Goal: Task Accomplishment & Management: Complete application form

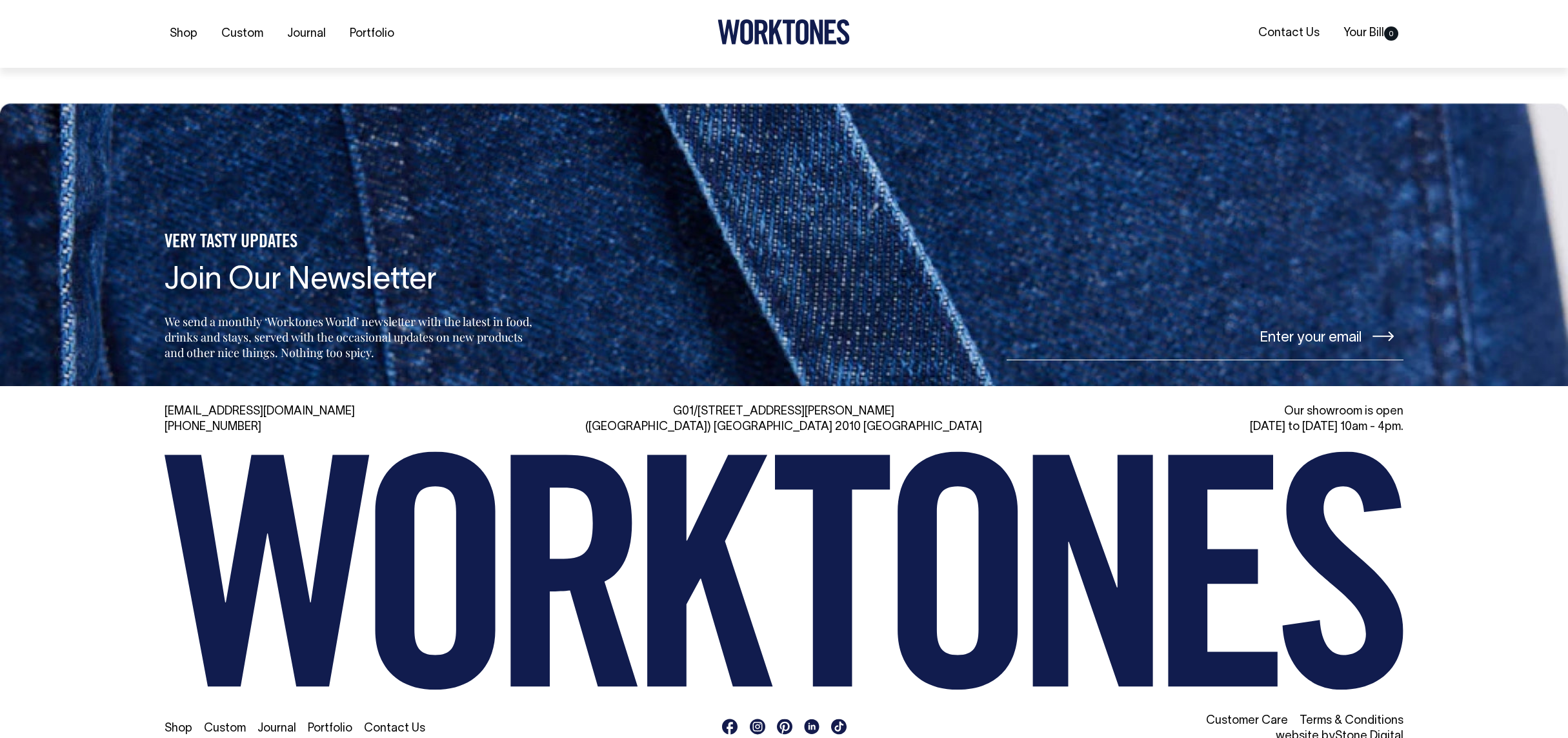
scroll to position [3110, 0]
click at [401, 722] on link "Contact Us" at bounding box center [394, 728] width 61 height 11
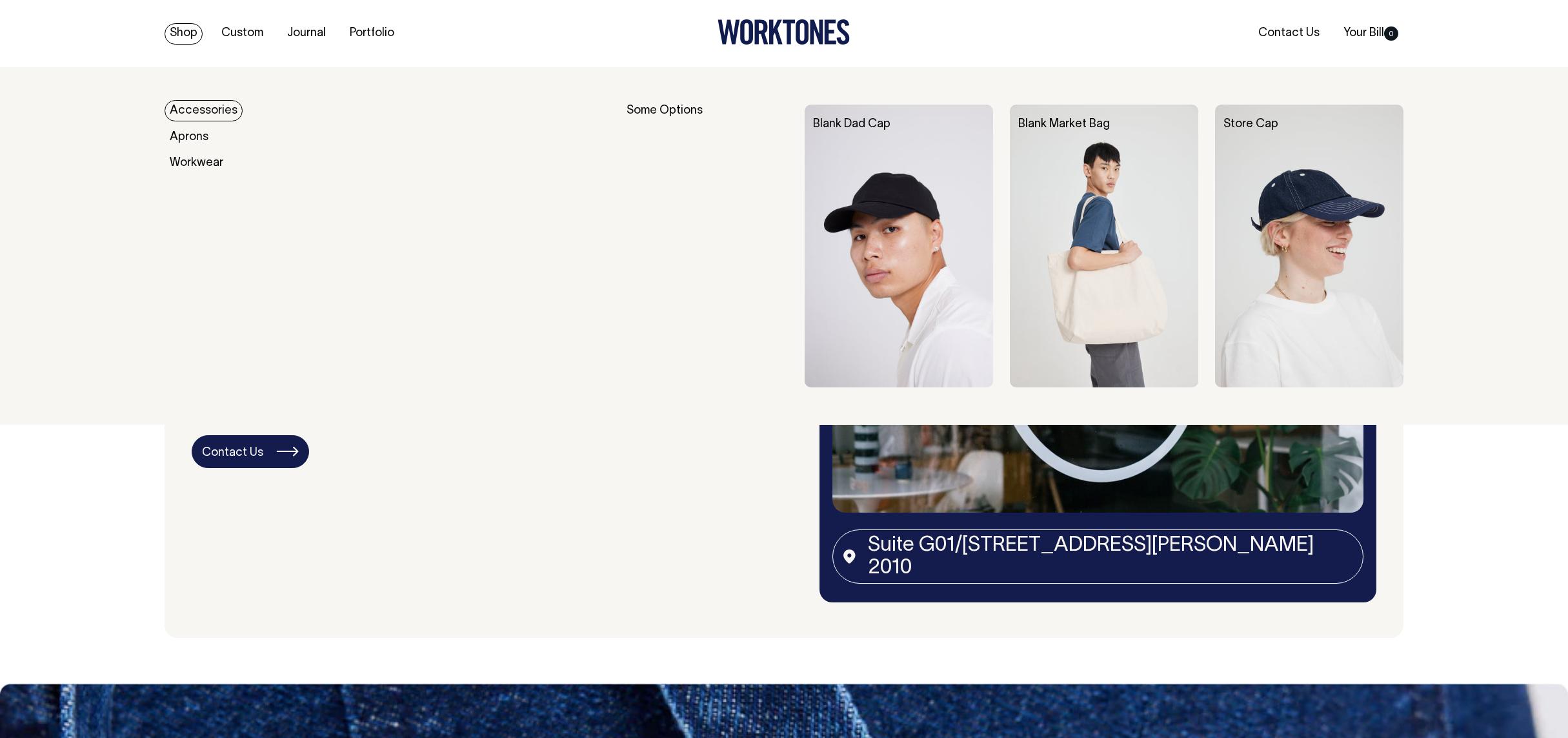
scroll to position [2530, 0]
click at [207, 111] on link "Accessories" at bounding box center [204, 110] width 78 height 21
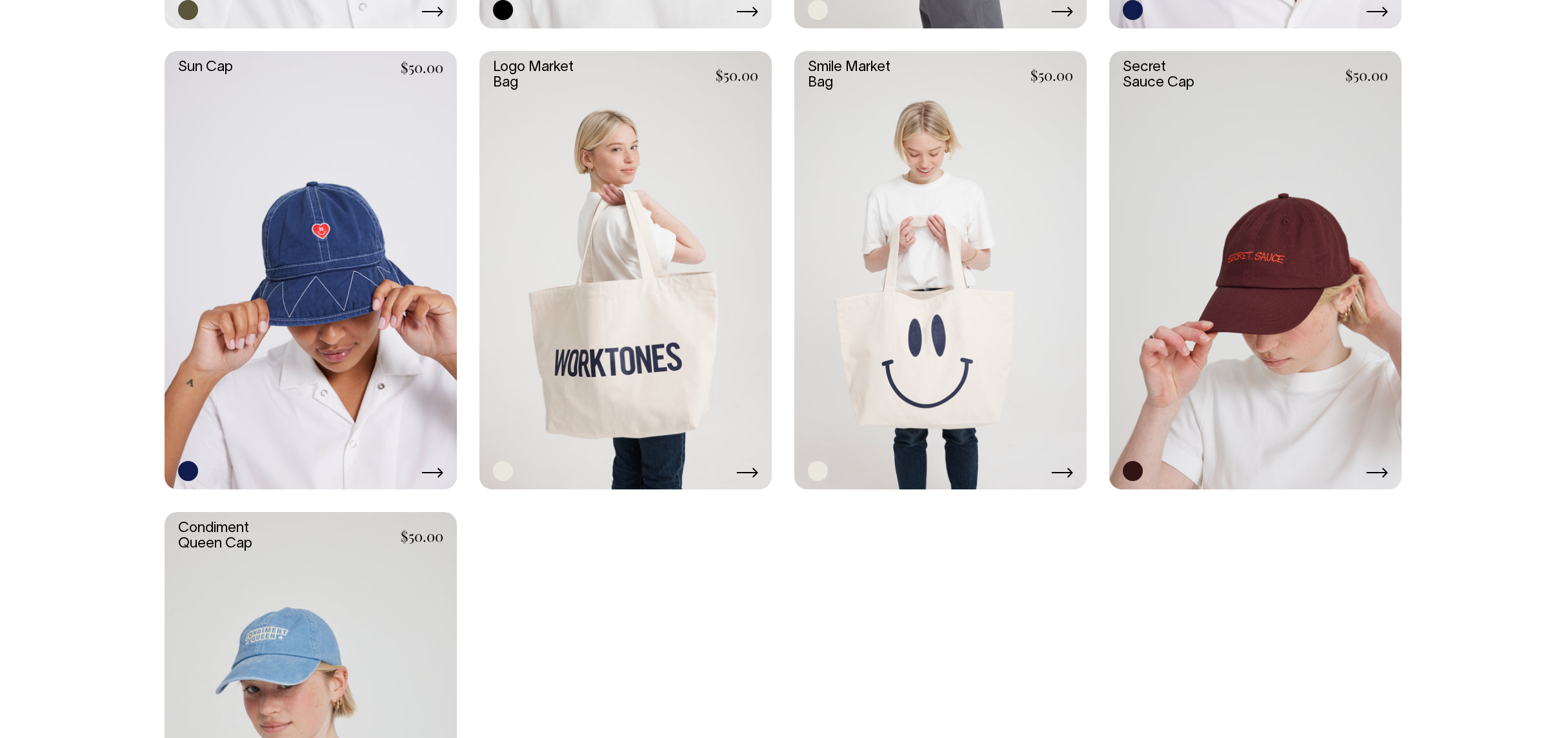
scroll to position [1268, 0]
click at [633, 390] on link at bounding box center [625, 271] width 292 height 439
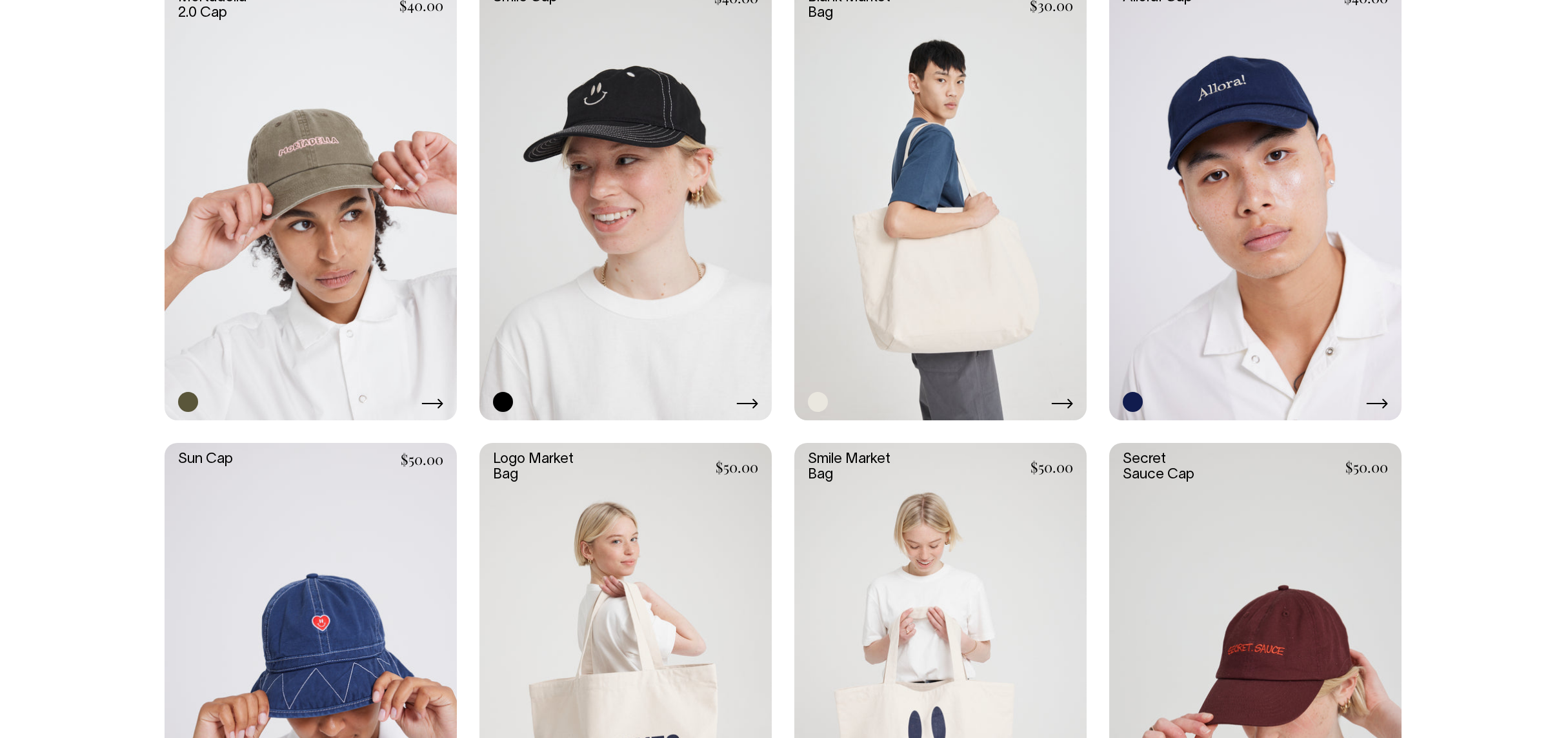
click at [889, 324] on link at bounding box center [940, 201] width 292 height 439
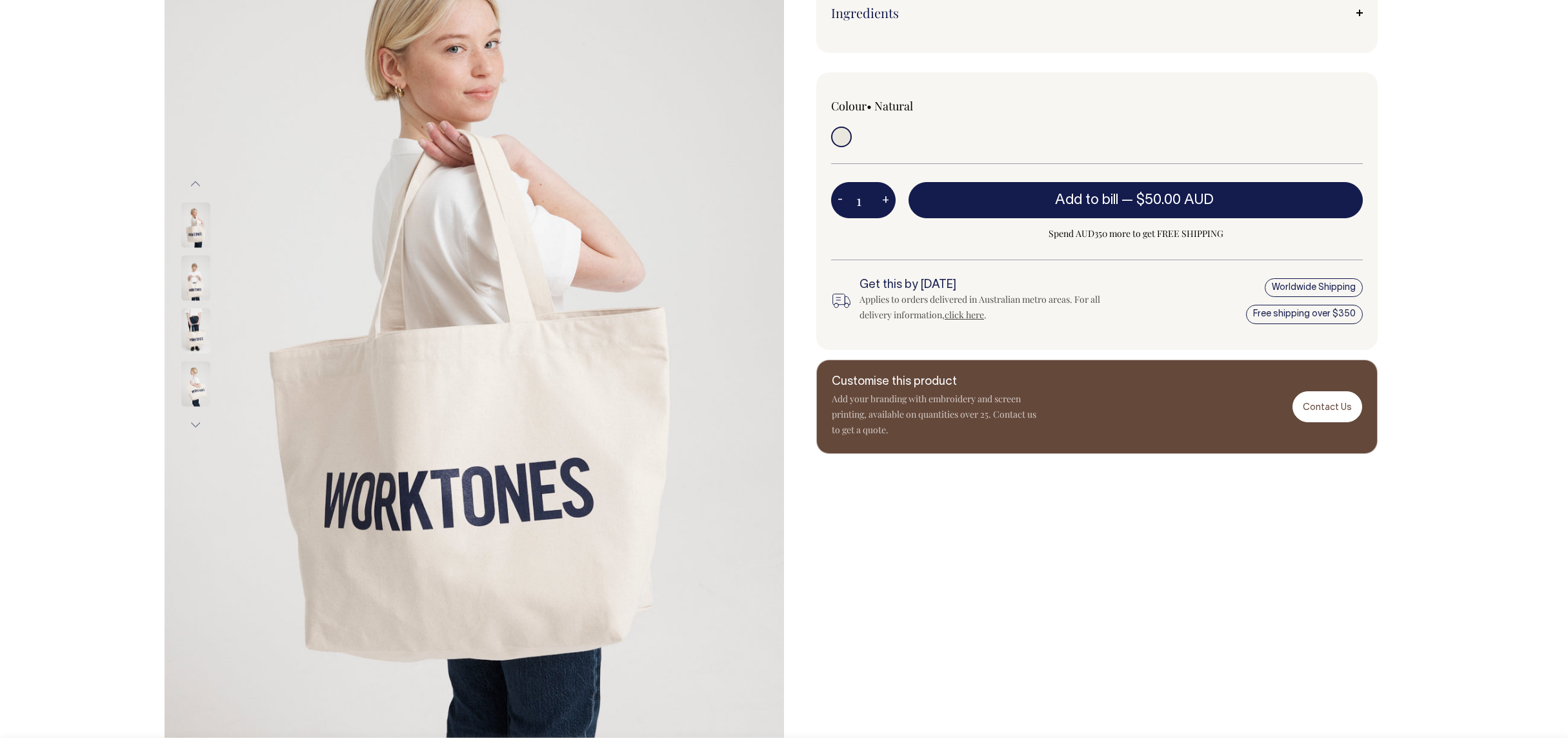
scroll to position [228, 0]
click at [197, 280] on img at bounding box center [195, 277] width 29 height 45
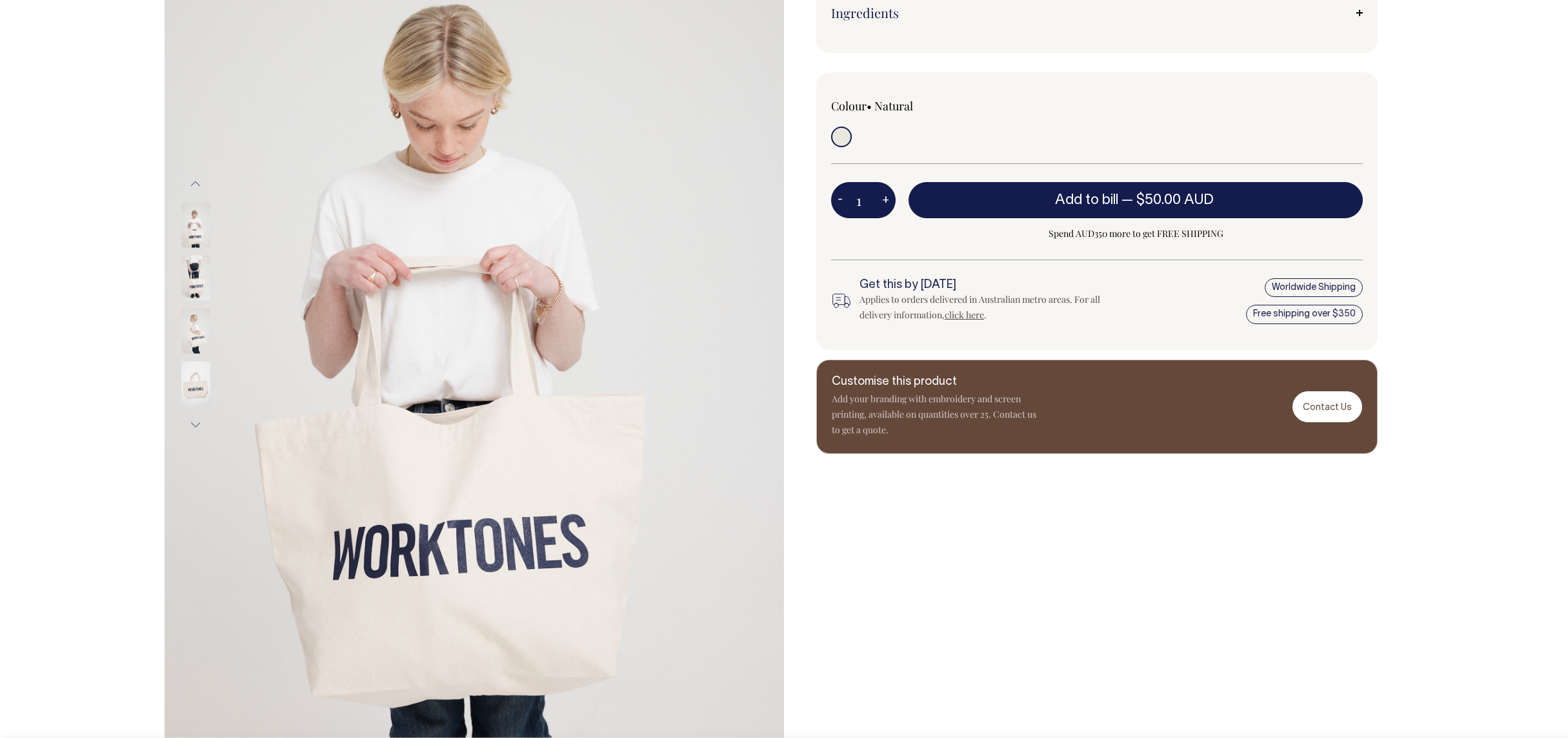
click at [201, 332] on img at bounding box center [195, 330] width 29 height 45
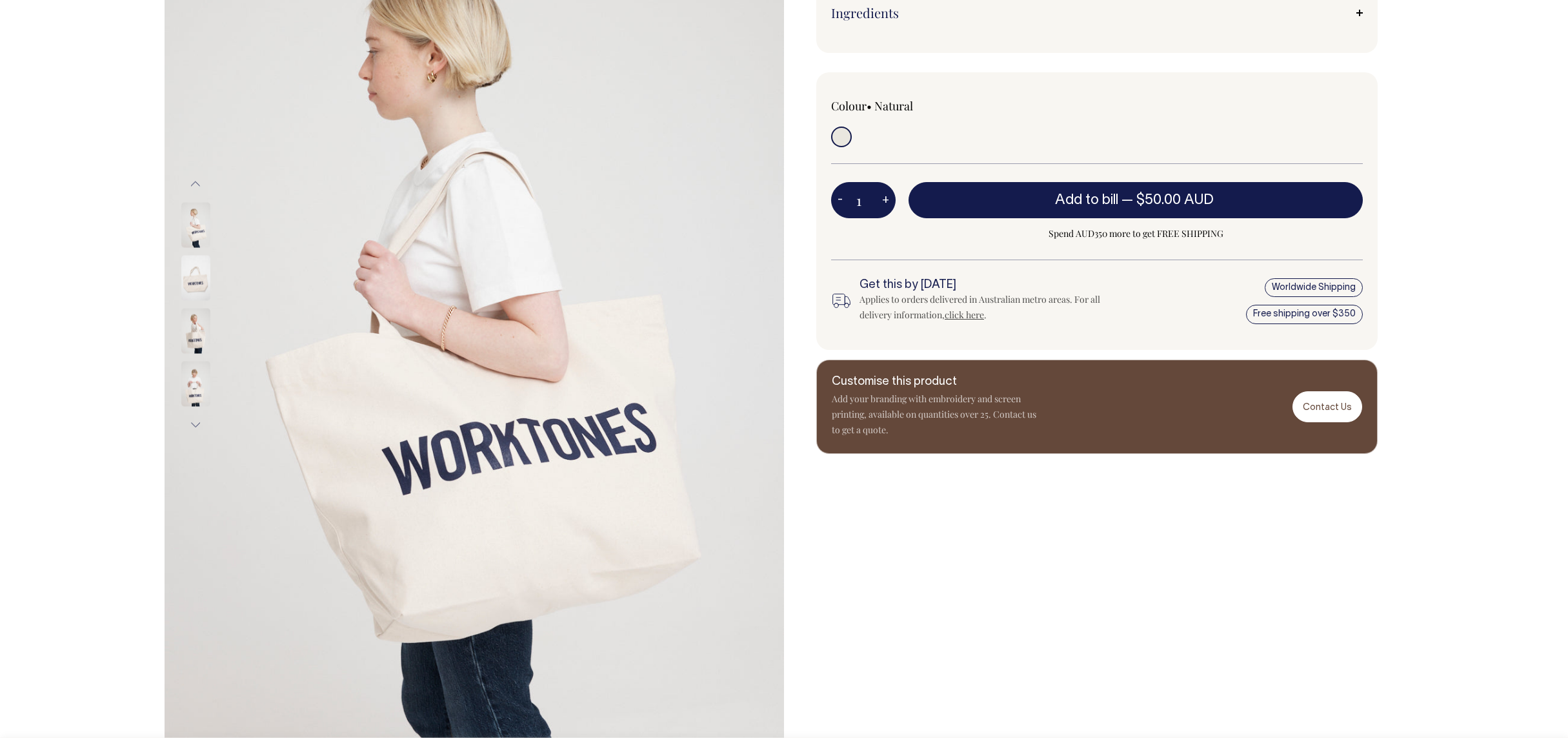
click at [199, 398] on img at bounding box center [195, 383] width 29 height 45
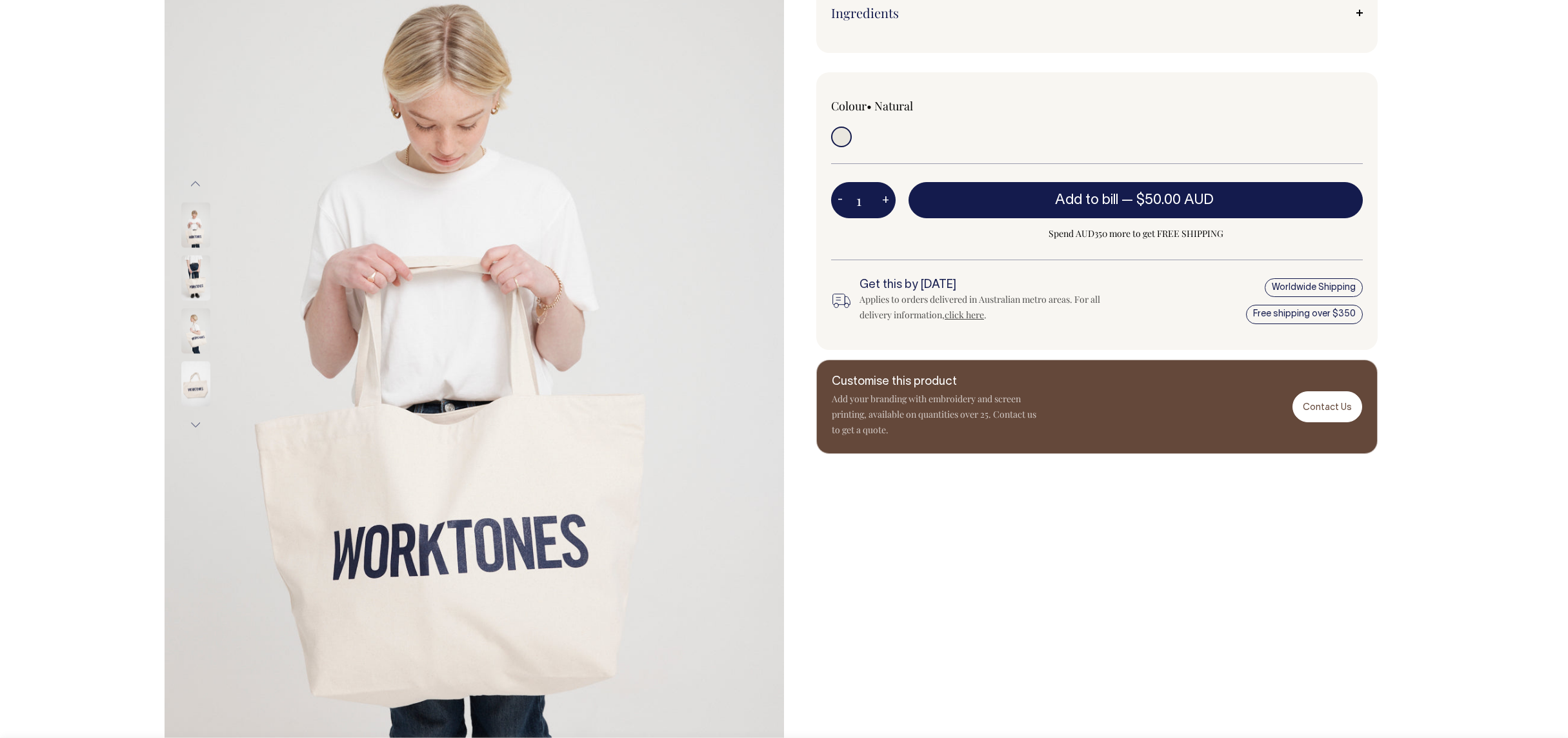
click at [195, 424] on button "Next" at bounding box center [195, 424] width 19 height 29
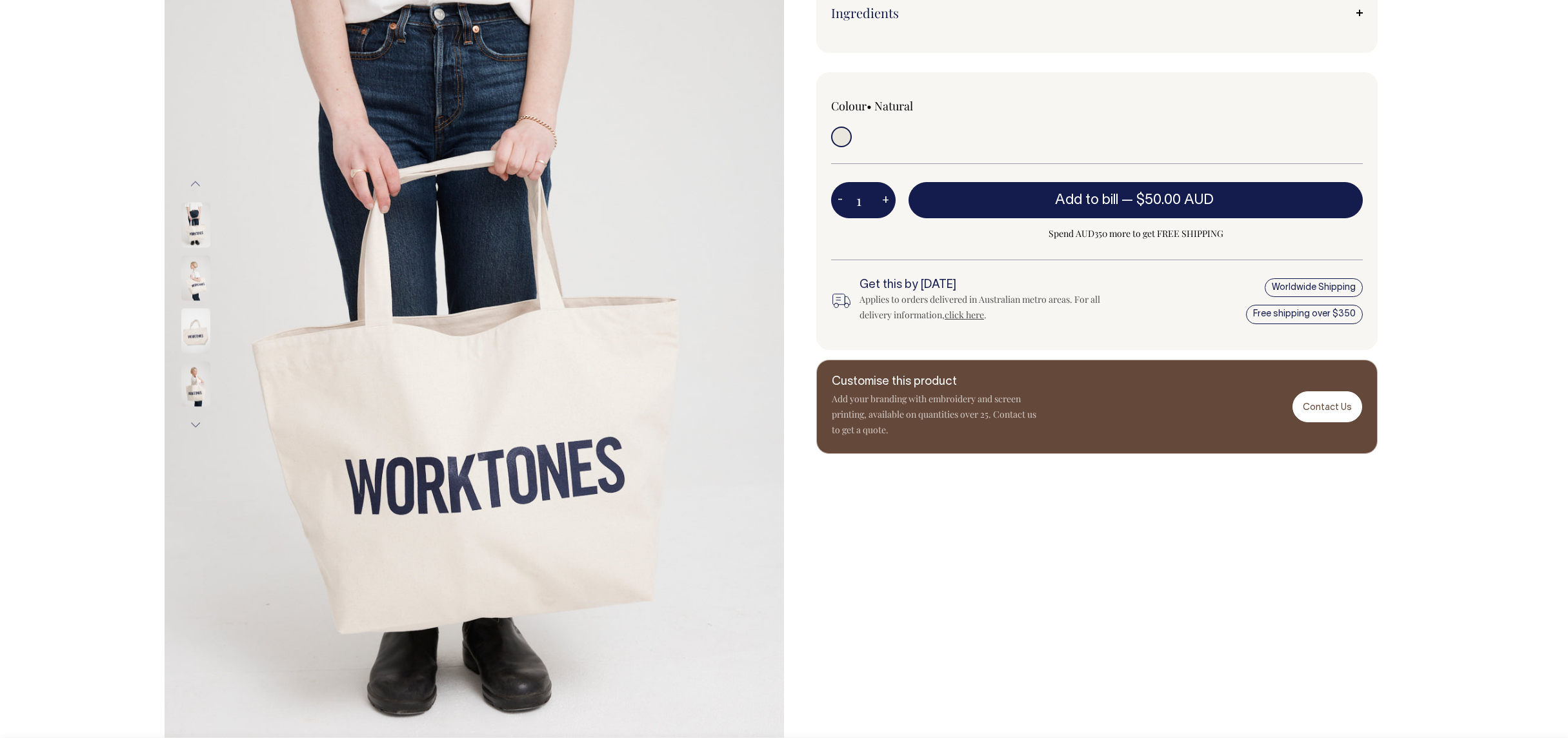
click at [195, 424] on button "Next" at bounding box center [195, 424] width 19 height 29
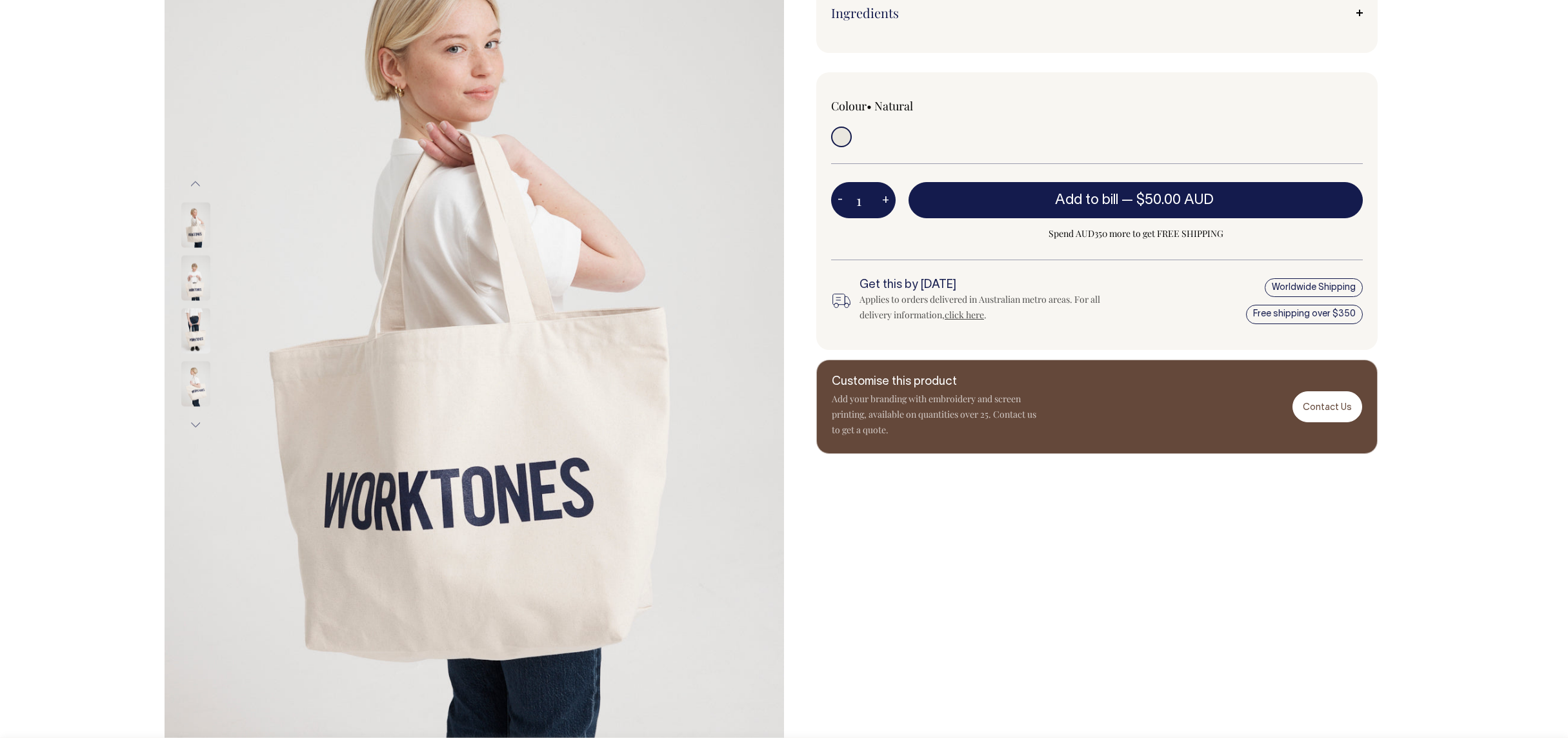
click at [199, 329] on img at bounding box center [195, 330] width 29 height 45
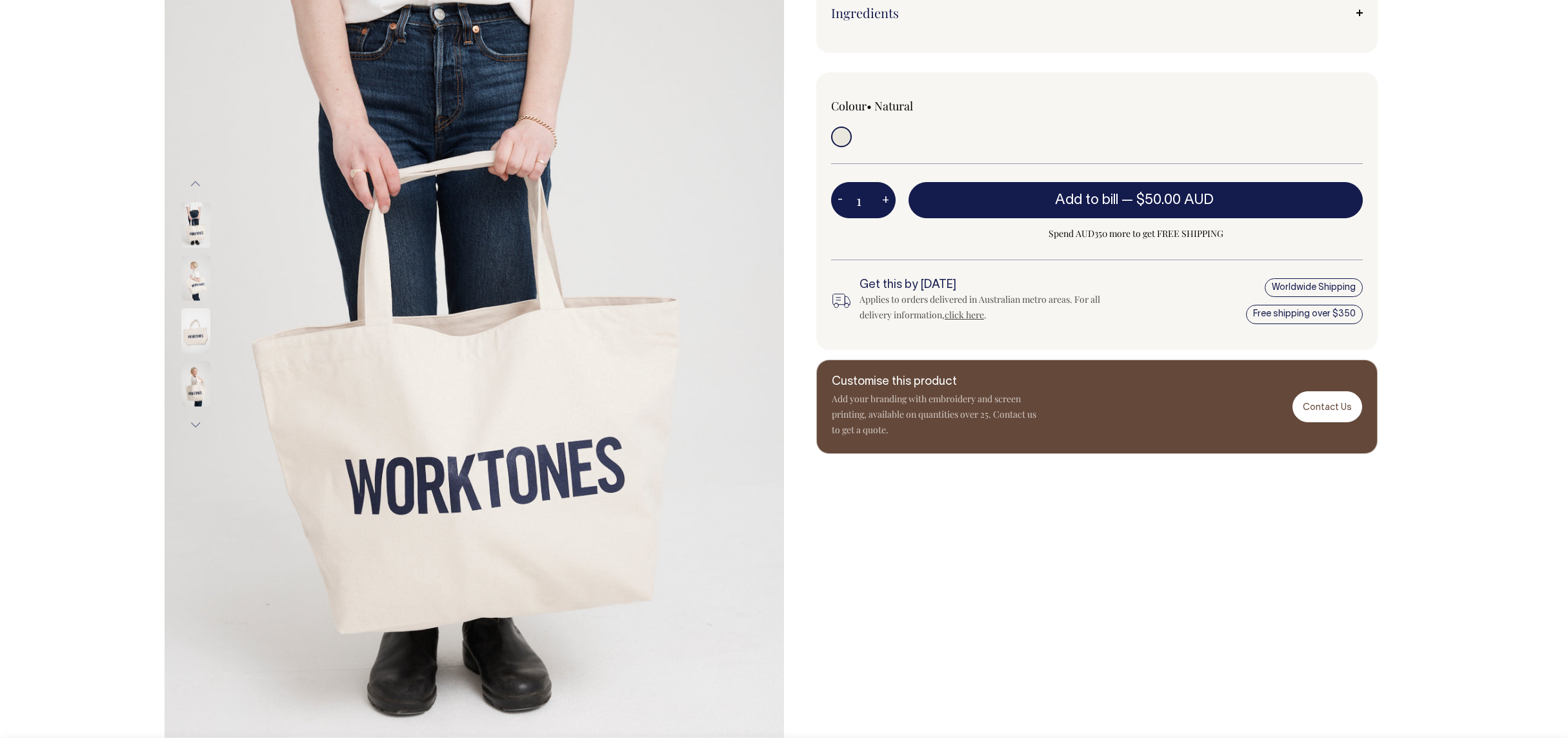
click at [195, 393] on div at bounding box center [212, 251] width 64 height 741
click at [194, 420] on button "Next" at bounding box center [195, 424] width 19 height 29
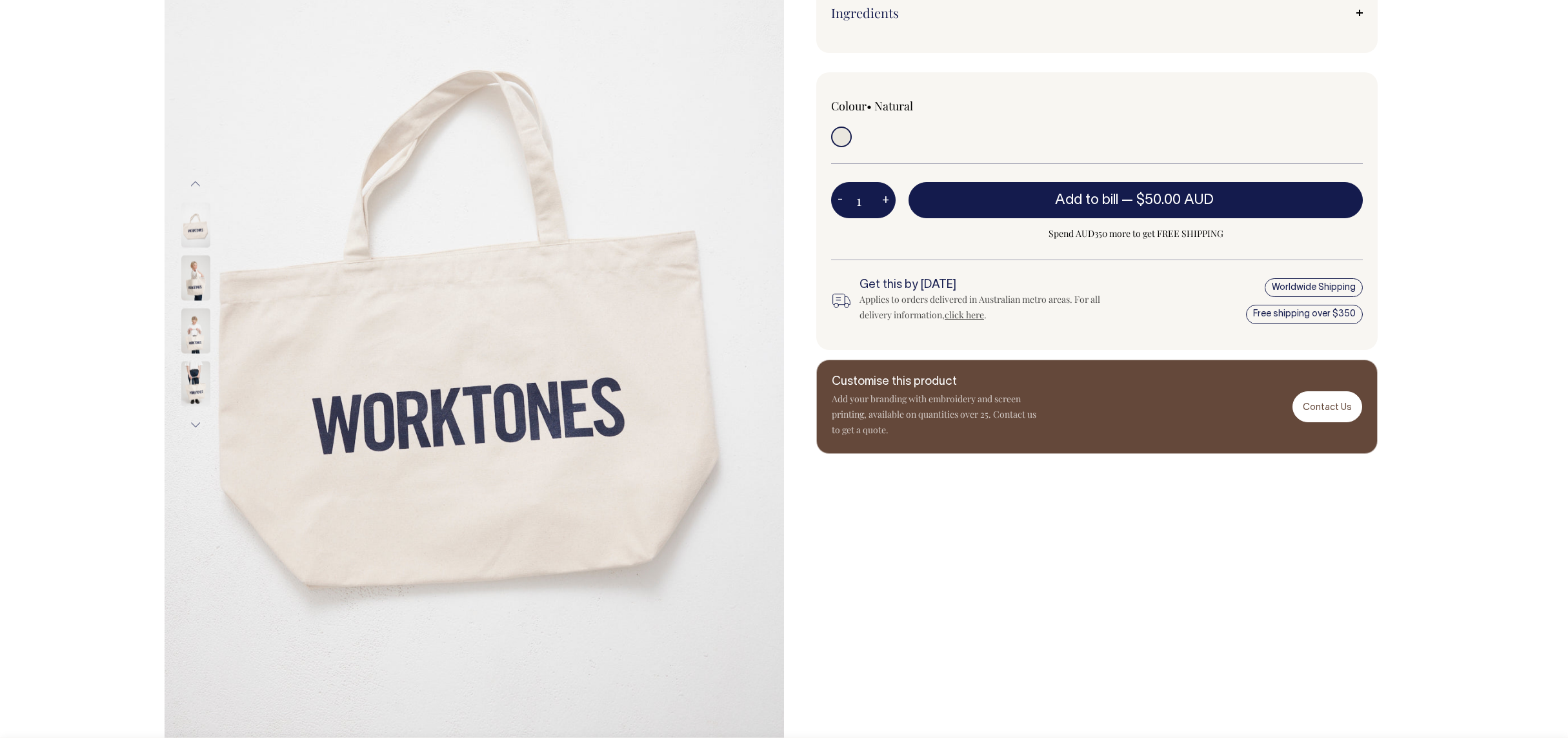
click at [194, 420] on button "Next" at bounding box center [195, 424] width 19 height 29
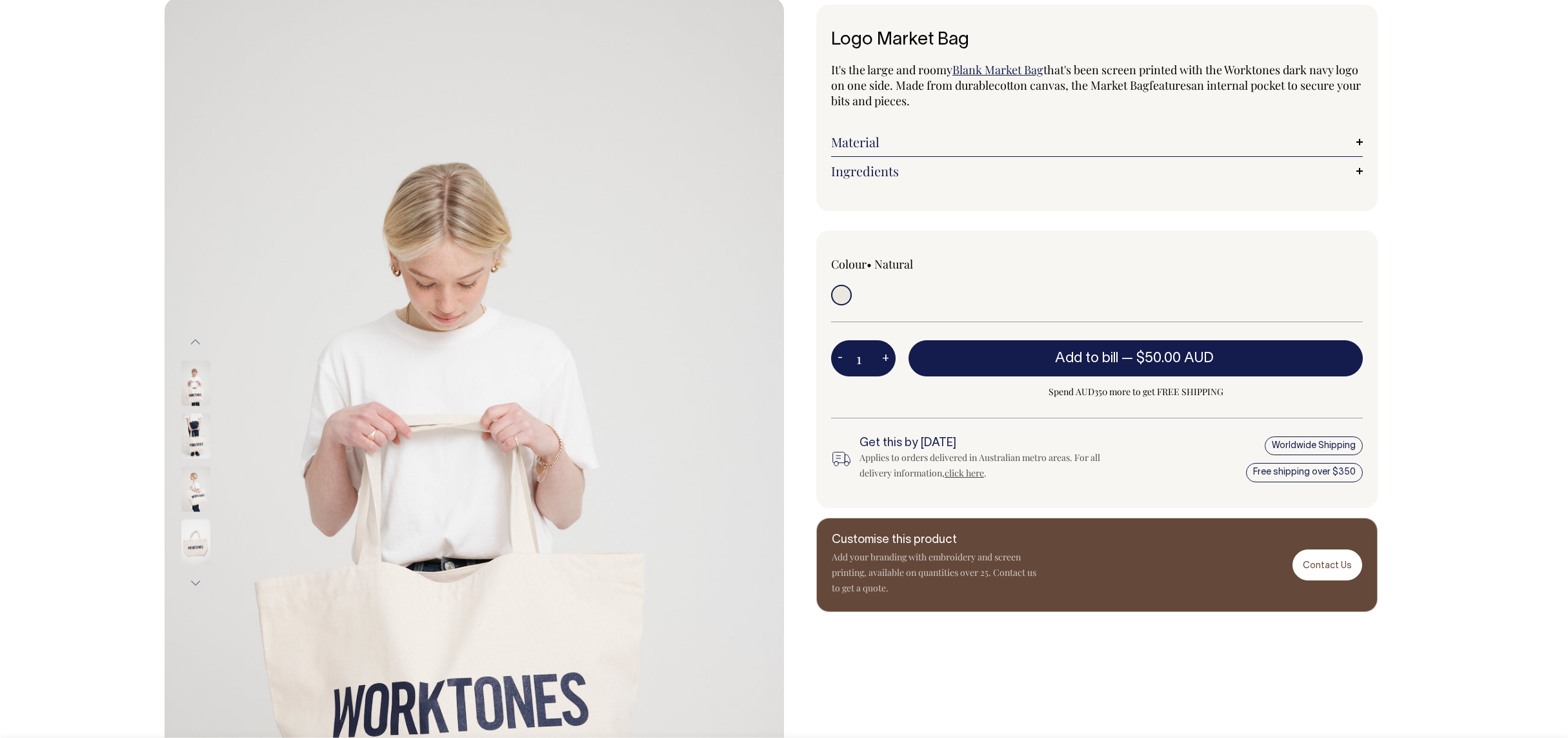
scroll to position [70, 0]
click at [1362, 143] on link "Material" at bounding box center [1096, 142] width 532 height 16
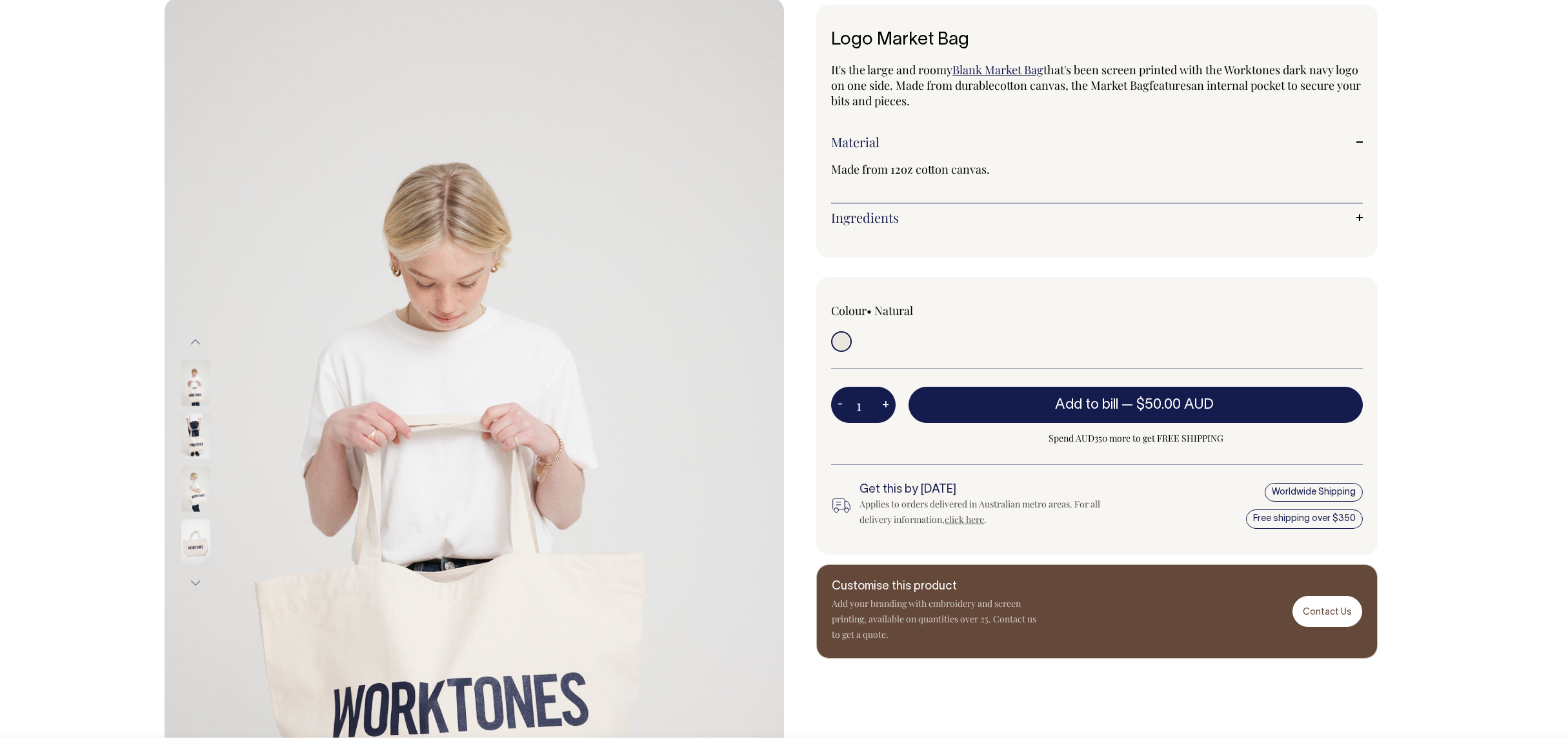
click at [1355, 211] on link "Ingredients" at bounding box center [1096, 217] width 532 height 16
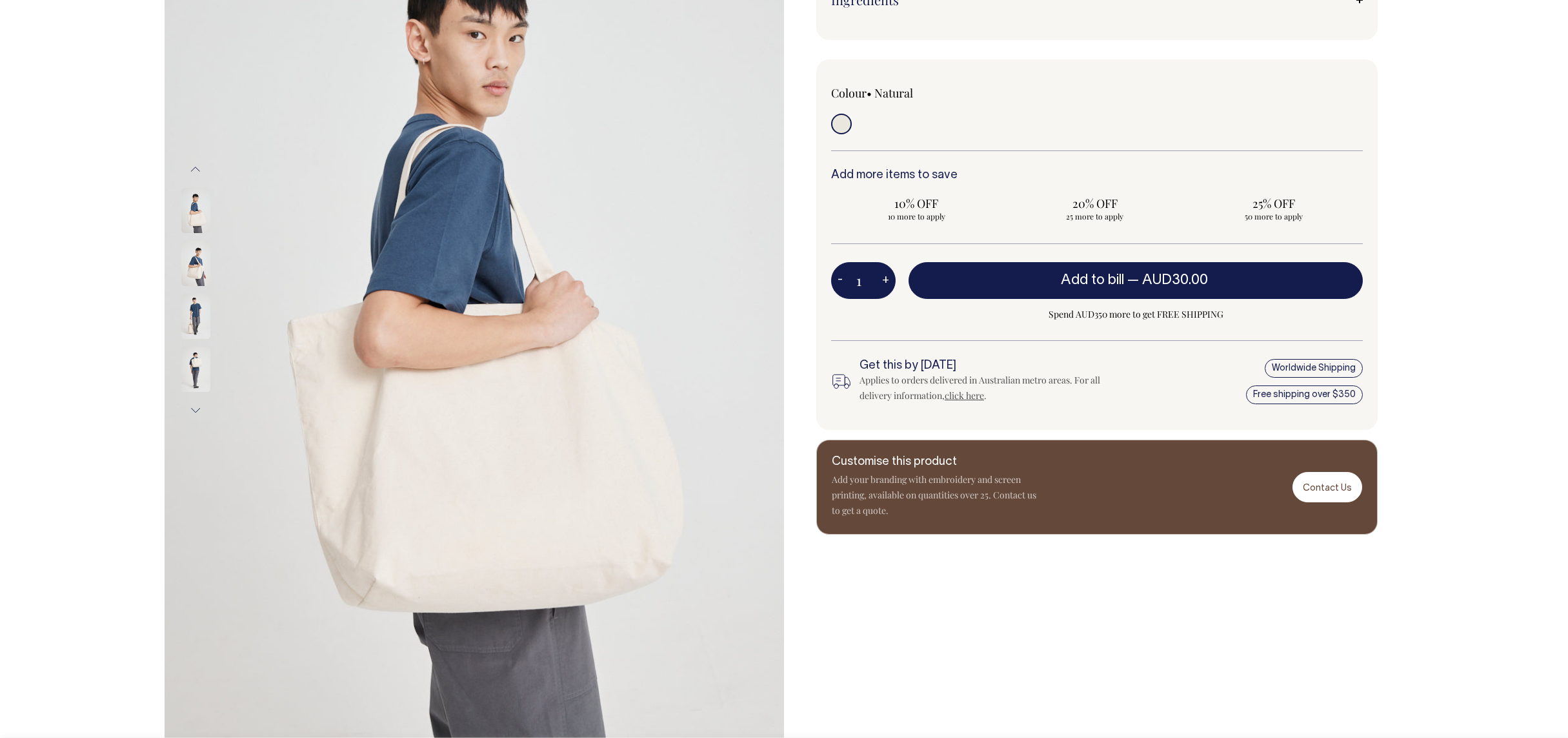
scroll to position [243, 0]
click at [1331, 486] on link "Contact Us" at bounding box center [1328, 487] width 69 height 30
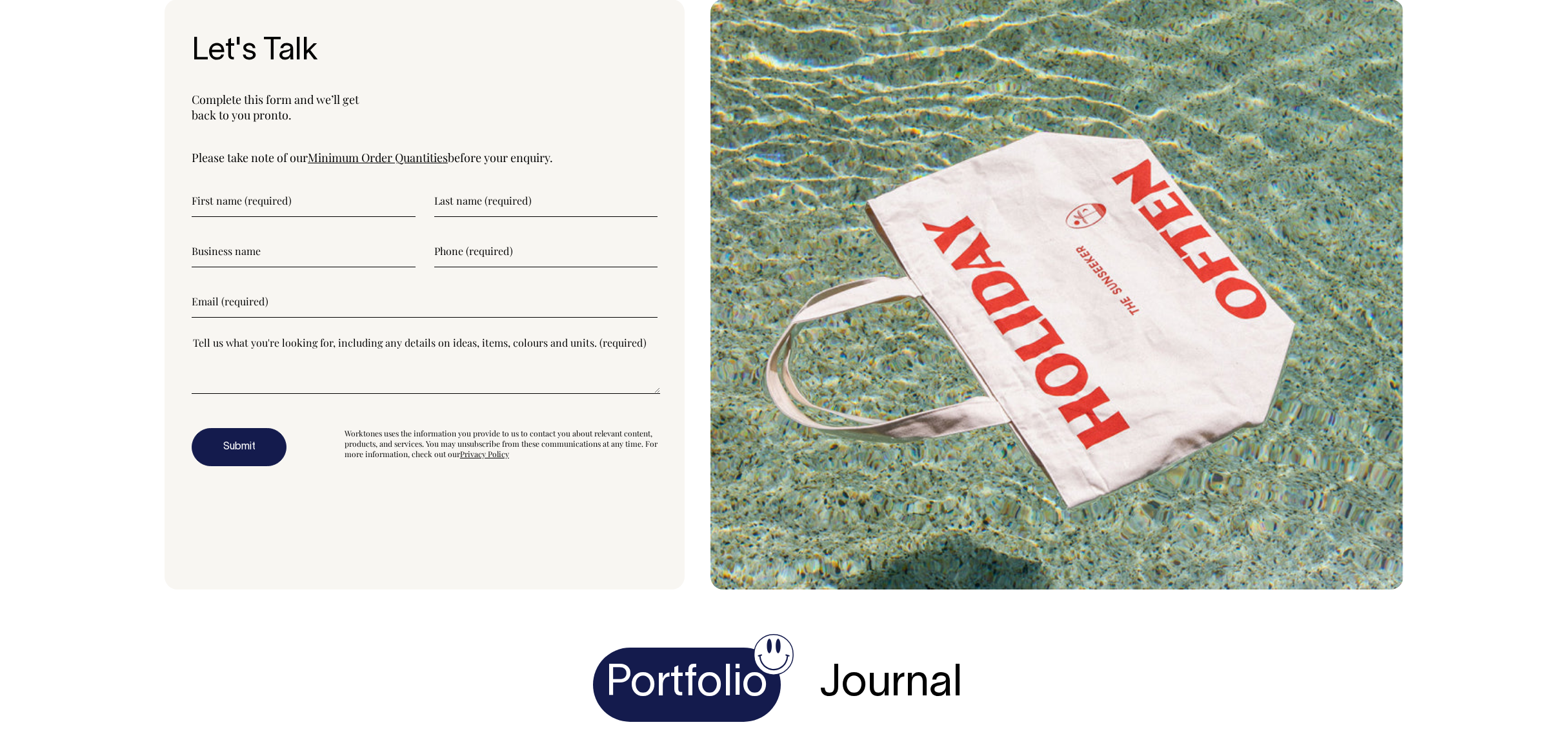
scroll to position [4524, 0]
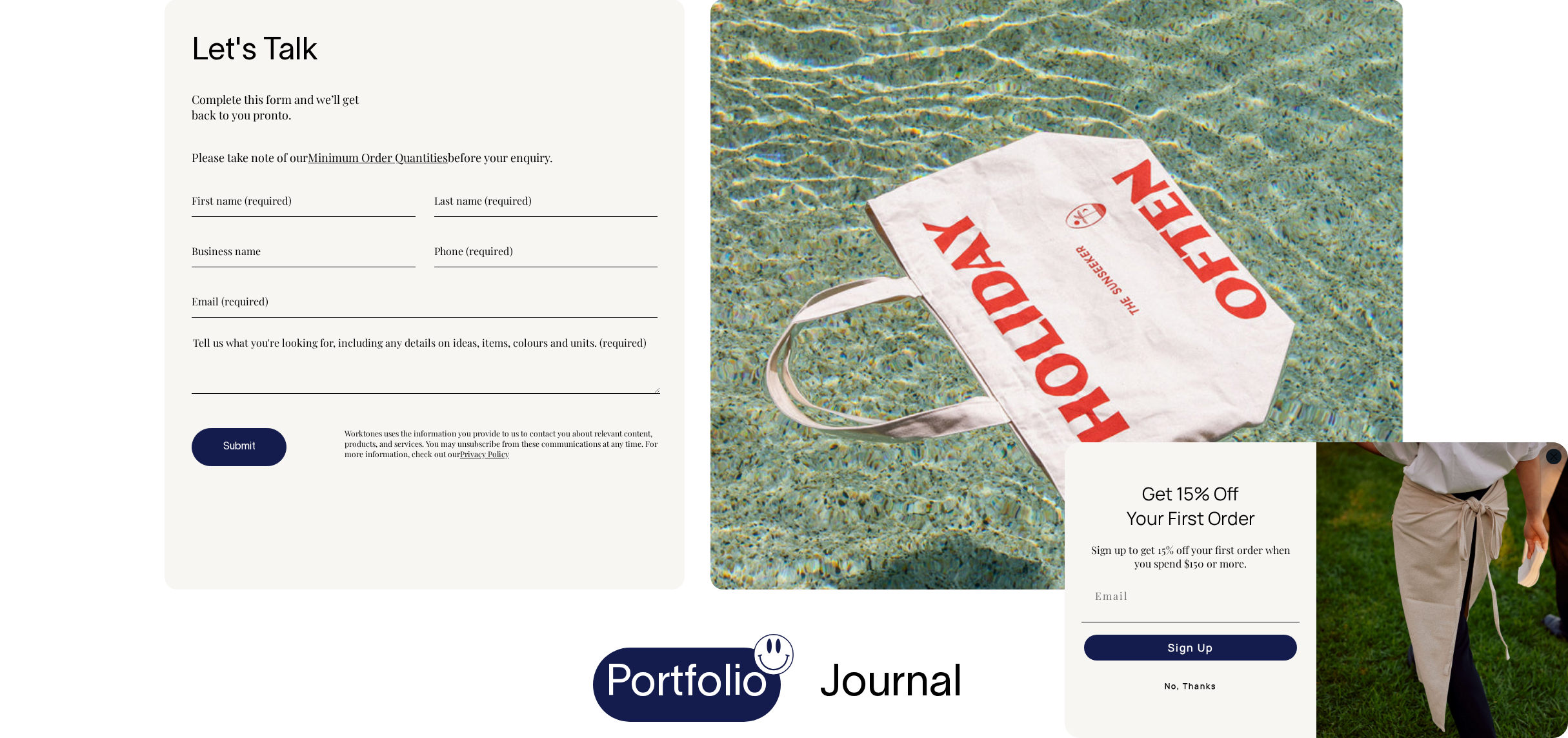
click at [1554, 458] on circle "Close dialog" at bounding box center [1555, 456] width 15 height 15
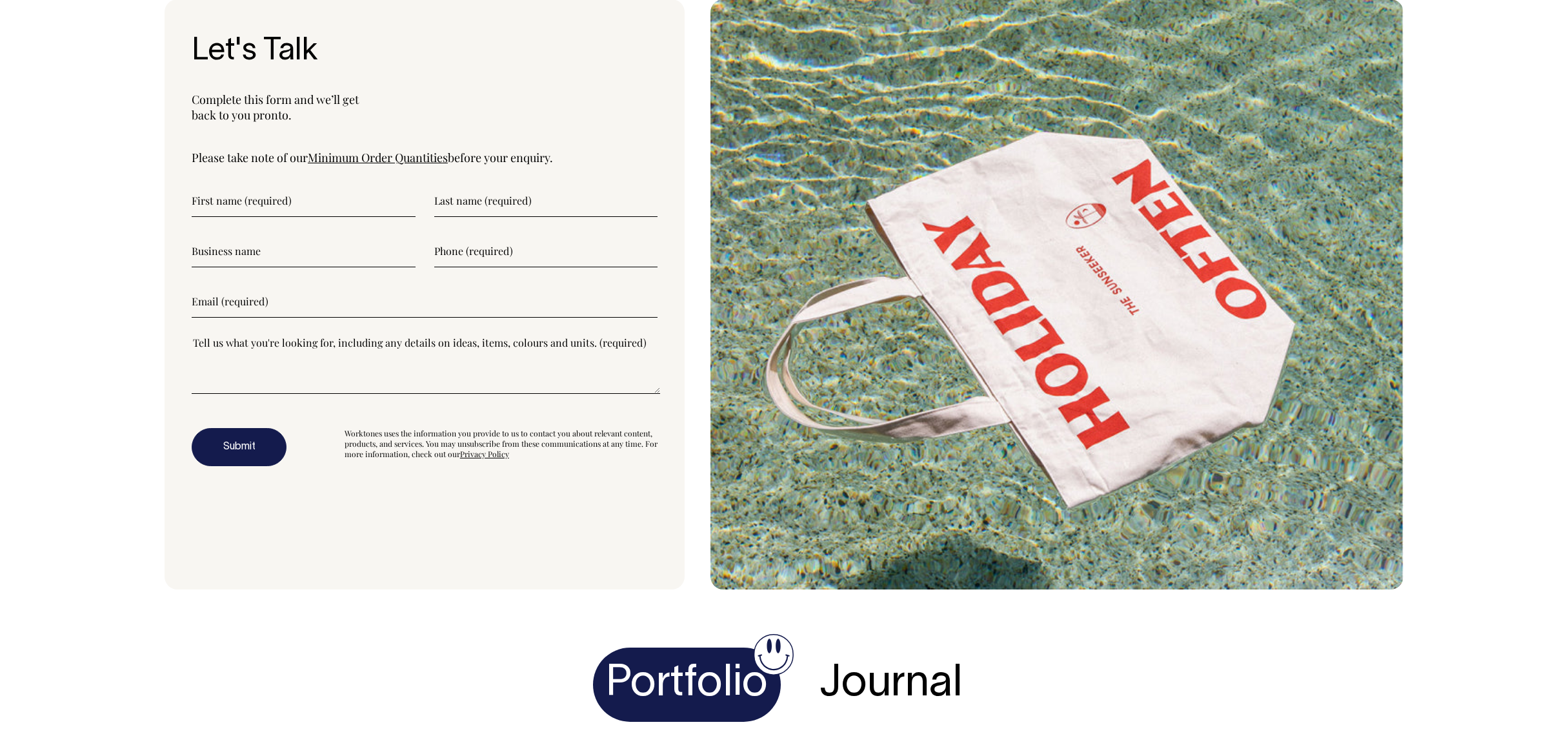
click at [265, 217] on input"] "text" at bounding box center [303, 201] width 224 height 33
type input"] "[PERSON_NAME]"
type input"] "Georgiou"
type input"] "Deluca Coffee"
type input"] "0414628501"
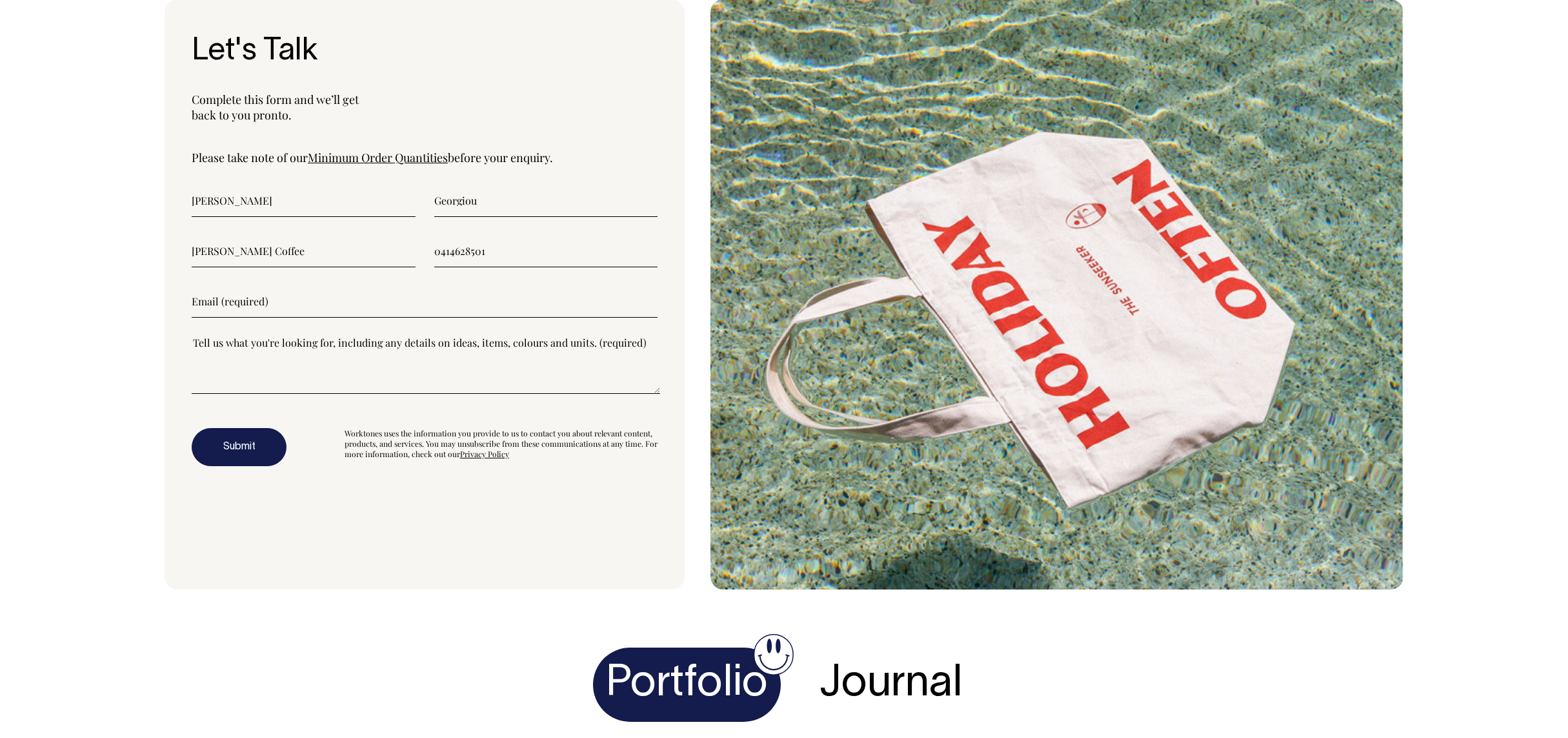
click at [235, 318] on input"] "email" at bounding box center [424, 302] width 466 height 33
type input"] "lucas@delucacoffee.com"
click at [376, 394] on textarea"] at bounding box center [426, 365] width 469 height 58
type textarea"] "Could you send a template that we can forward to our designer for mock up?"
click at [250, 464] on button "Submit" at bounding box center [239, 447] width 95 height 38
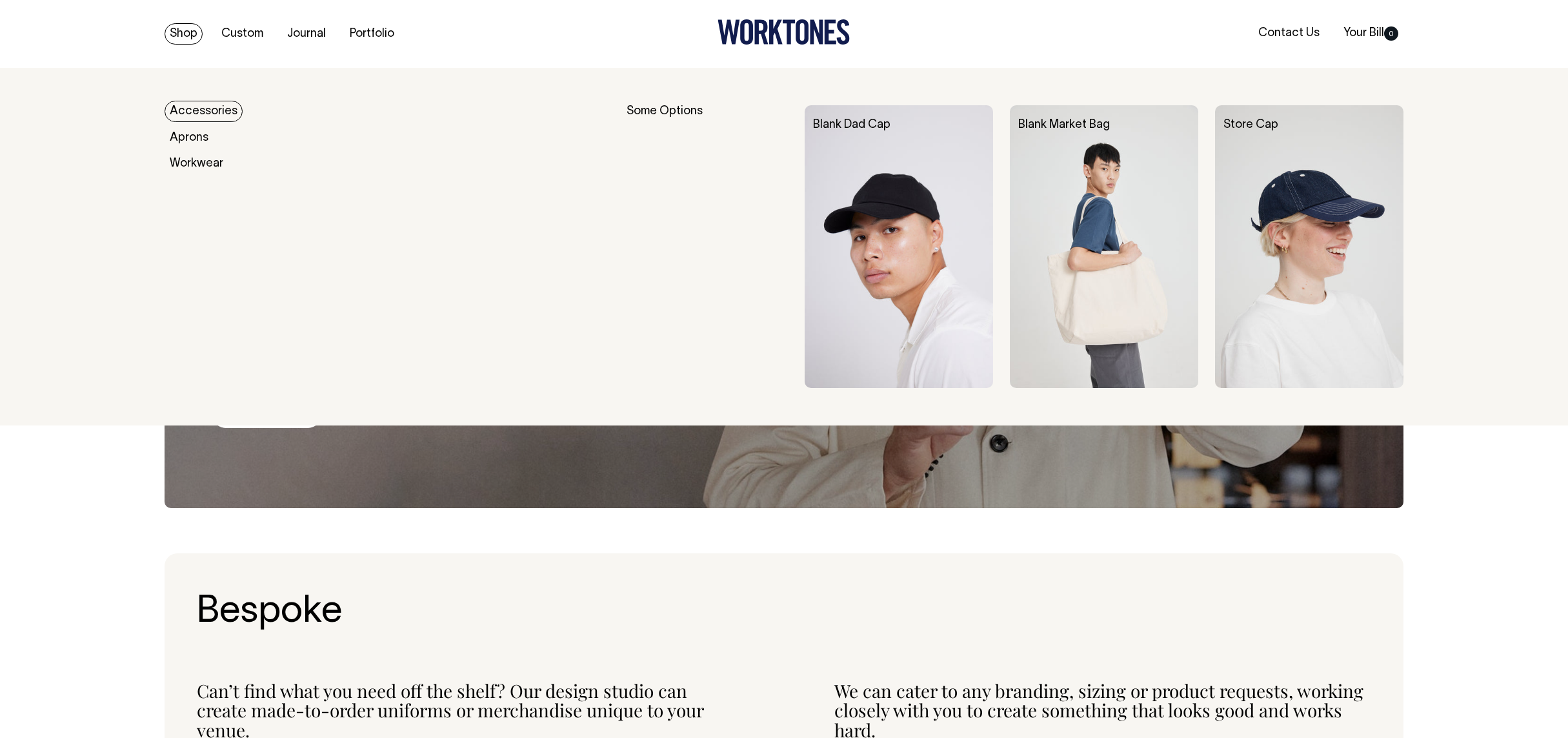
click at [180, 33] on link "Shop" at bounding box center [184, 33] width 38 height 21
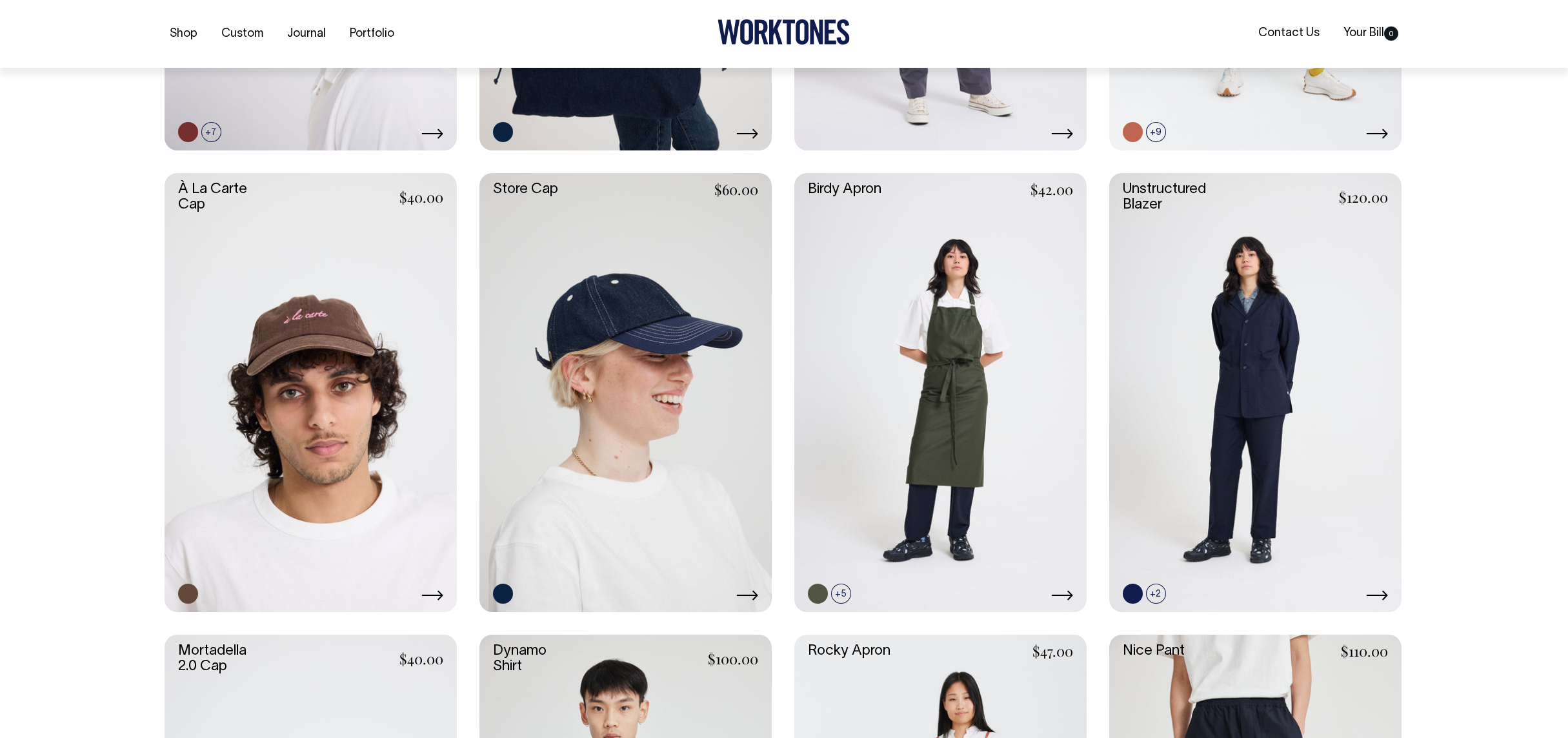
scroll to position [670, 0]
click at [663, 317] on link at bounding box center [625, 392] width 292 height 439
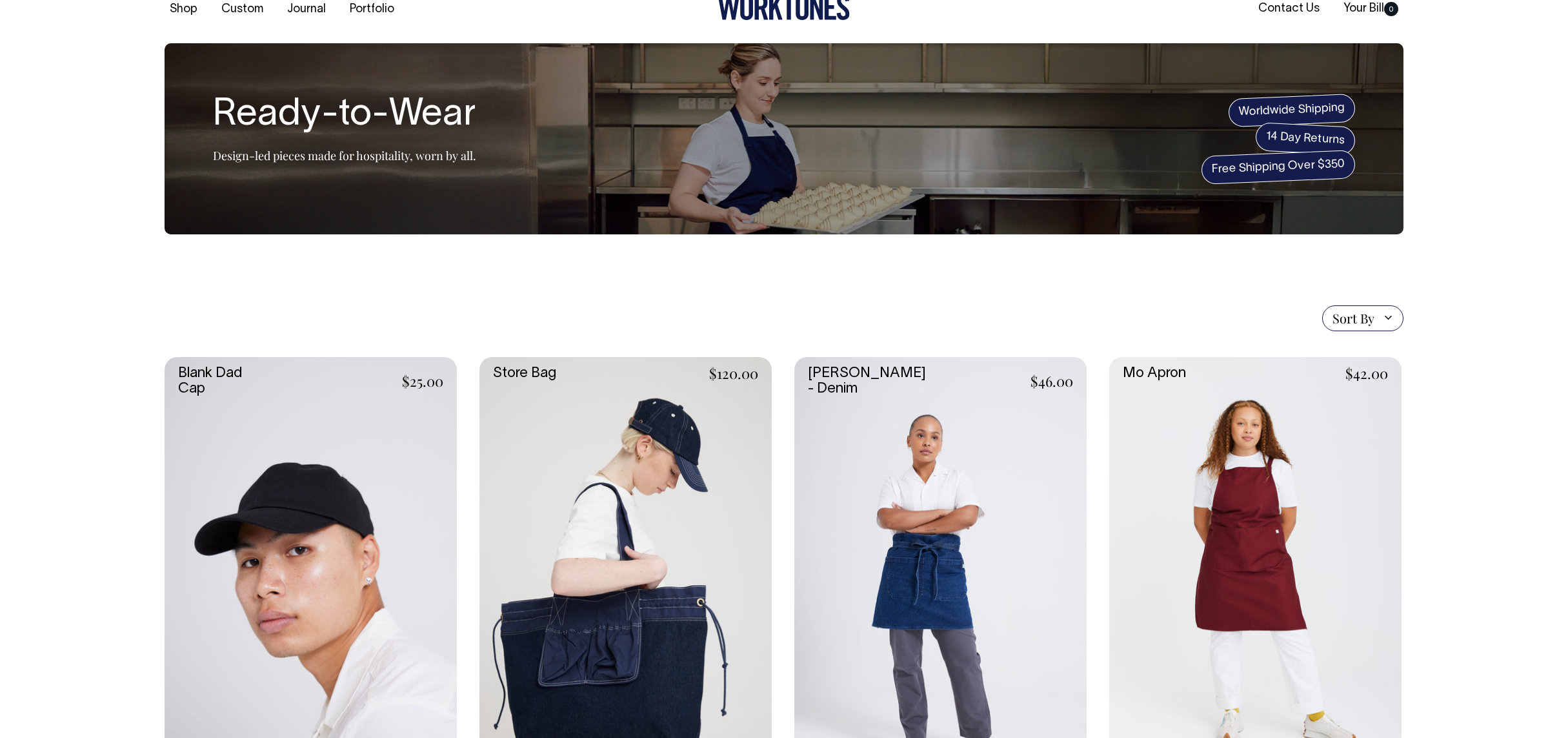
scroll to position [24, 0]
click at [304, 506] on link at bounding box center [310, 577] width 292 height 439
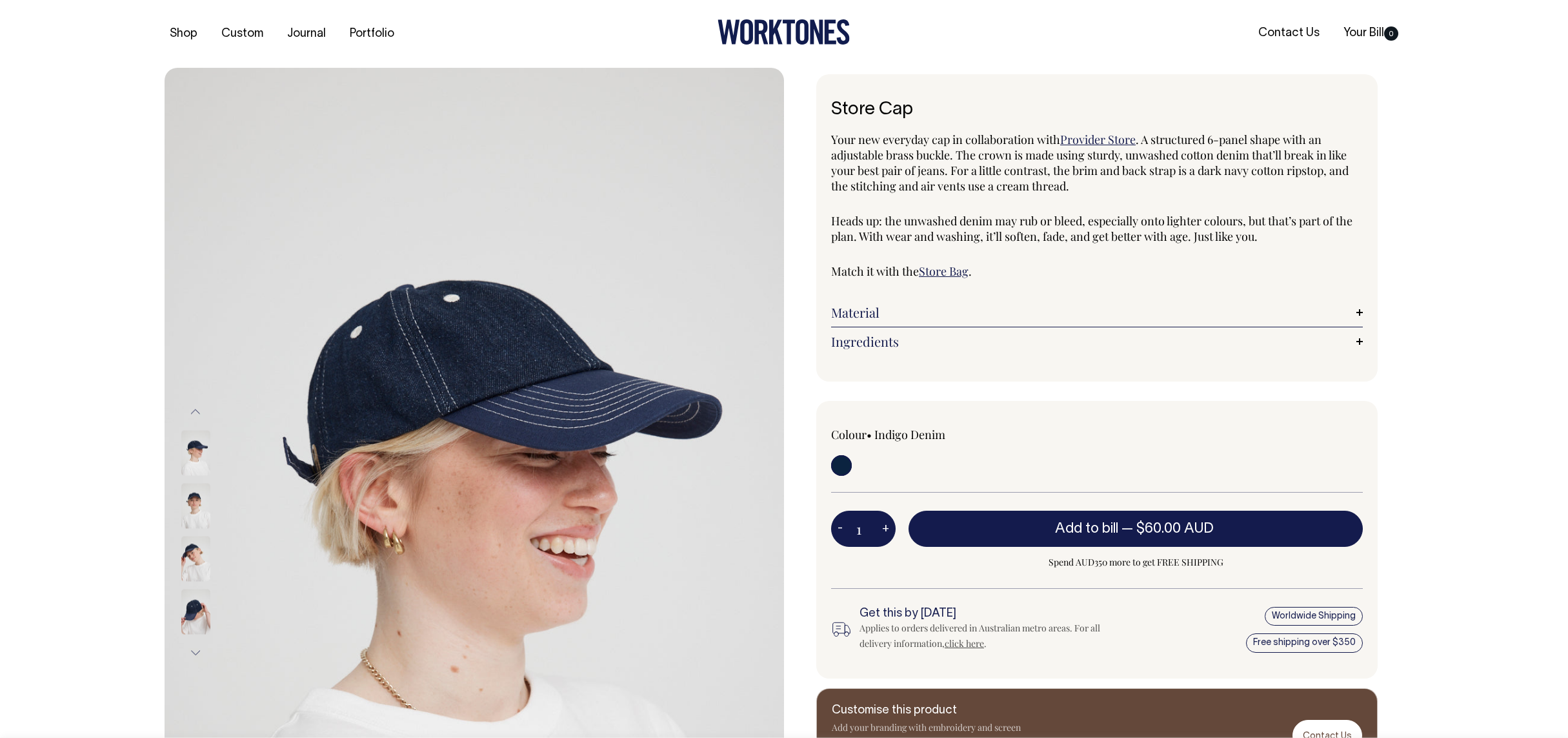
click at [196, 504] on img at bounding box center [195, 505] width 29 height 45
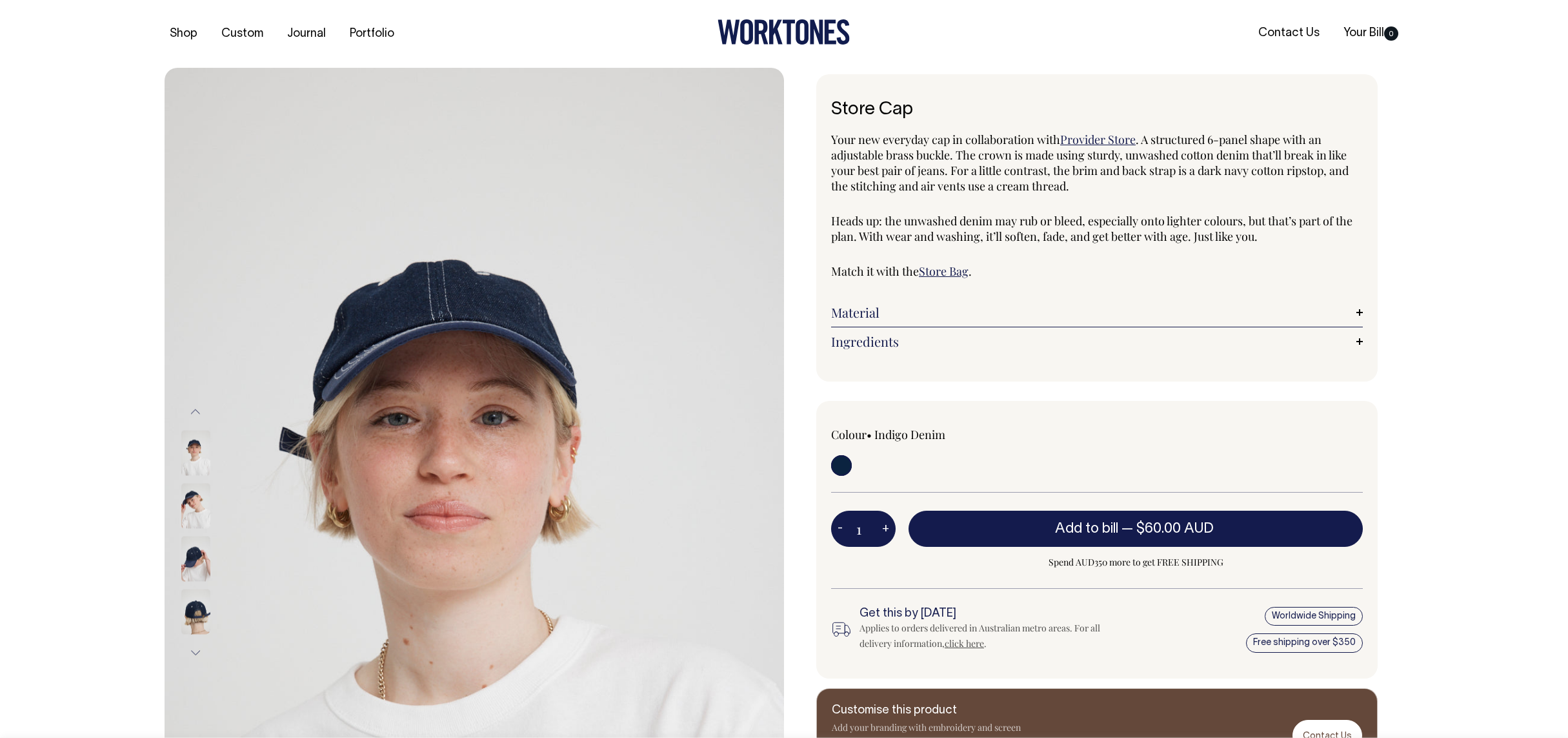
click at [190, 538] on img at bounding box center [195, 558] width 29 height 45
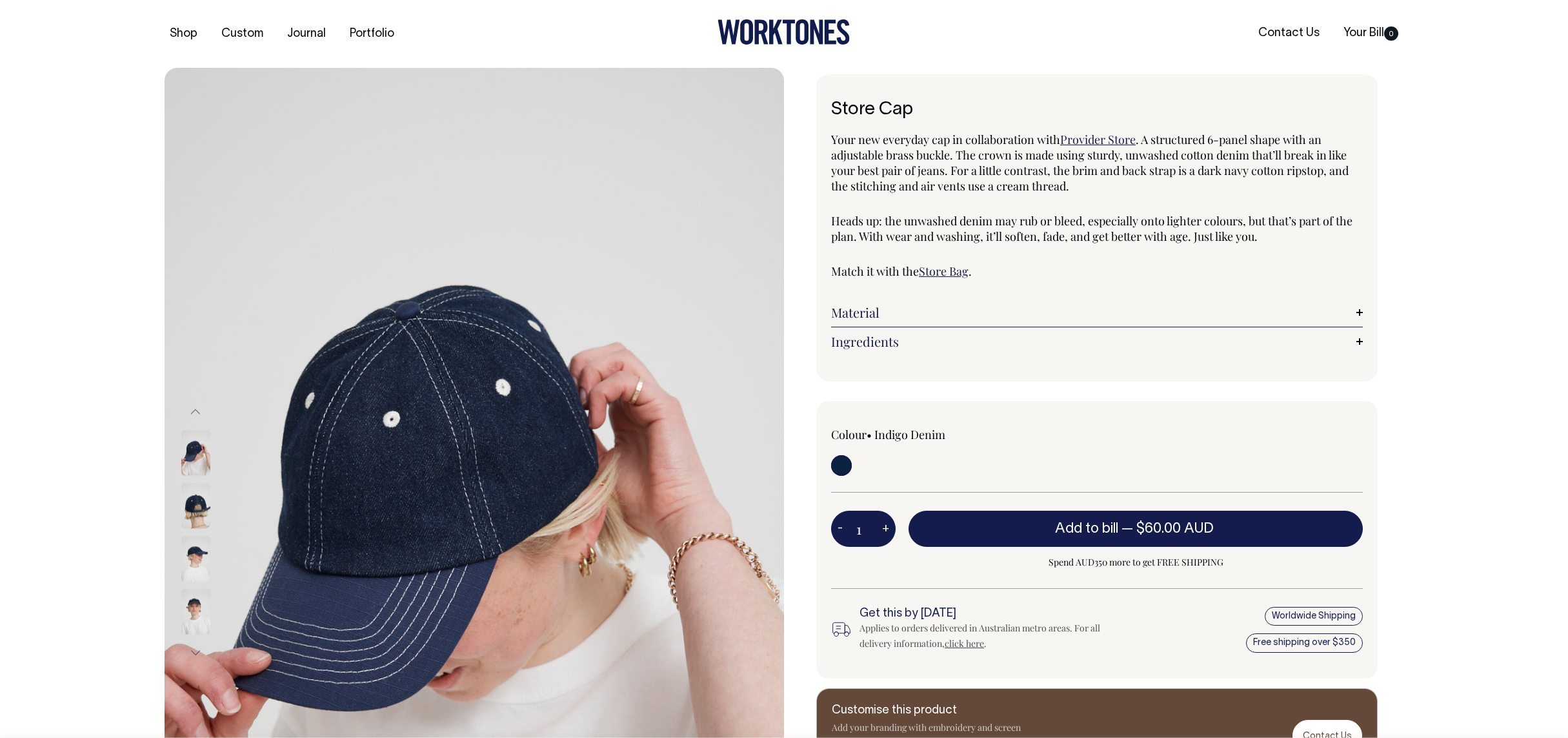
click at [195, 551] on img at bounding box center [195, 558] width 29 height 45
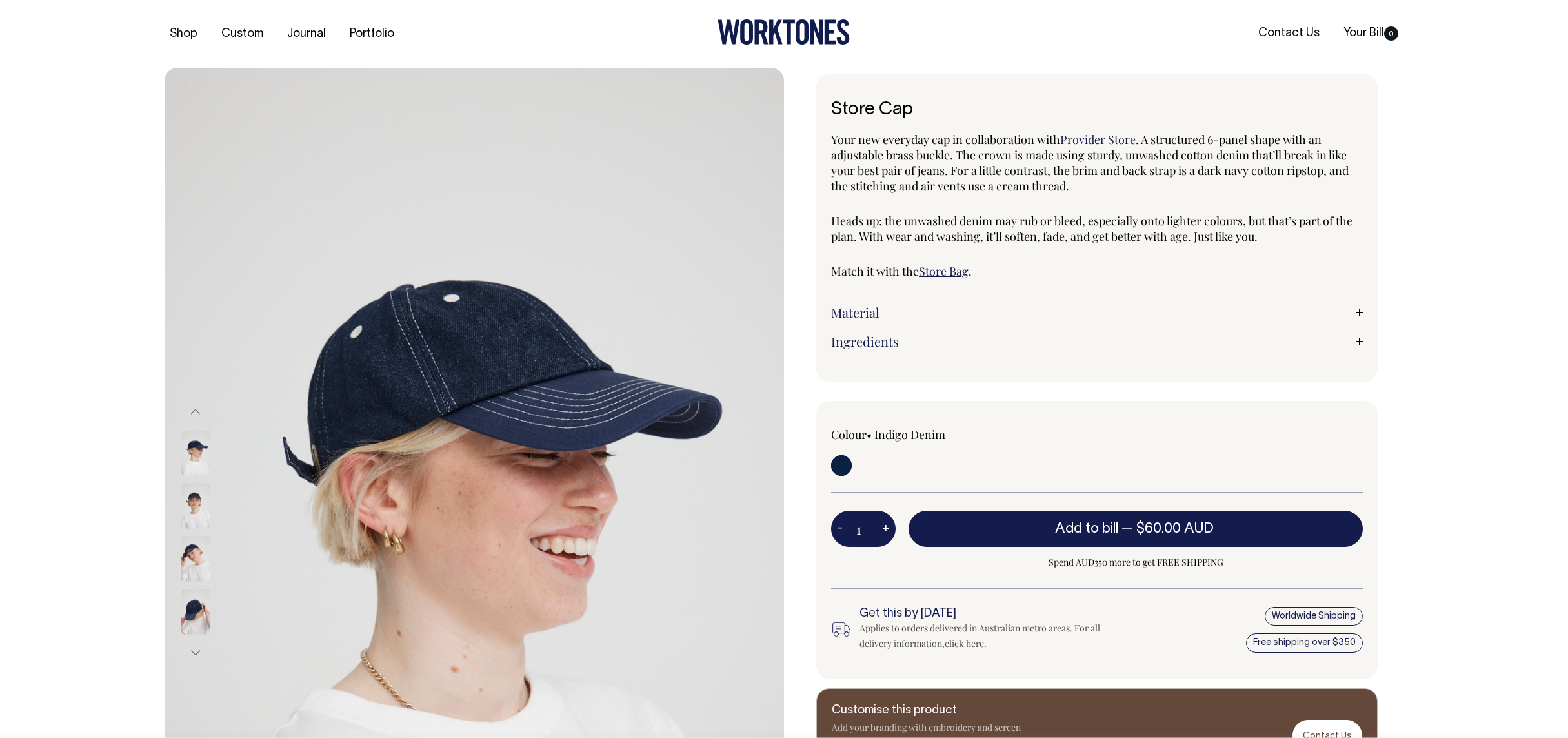
click at [198, 648] on button "Next" at bounding box center [195, 652] width 19 height 29
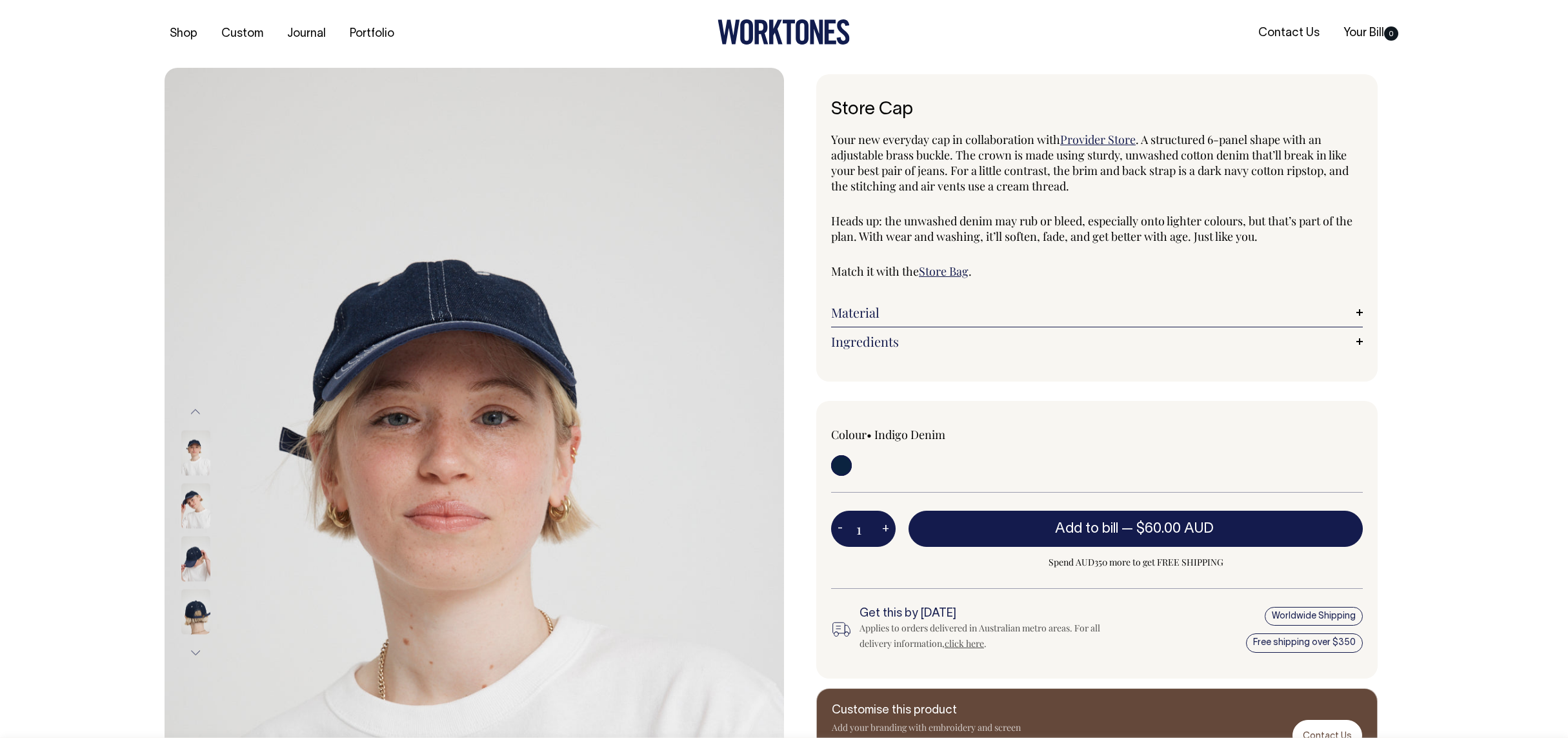
click at [201, 623] on img at bounding box center [195, 611] width 29 height 45
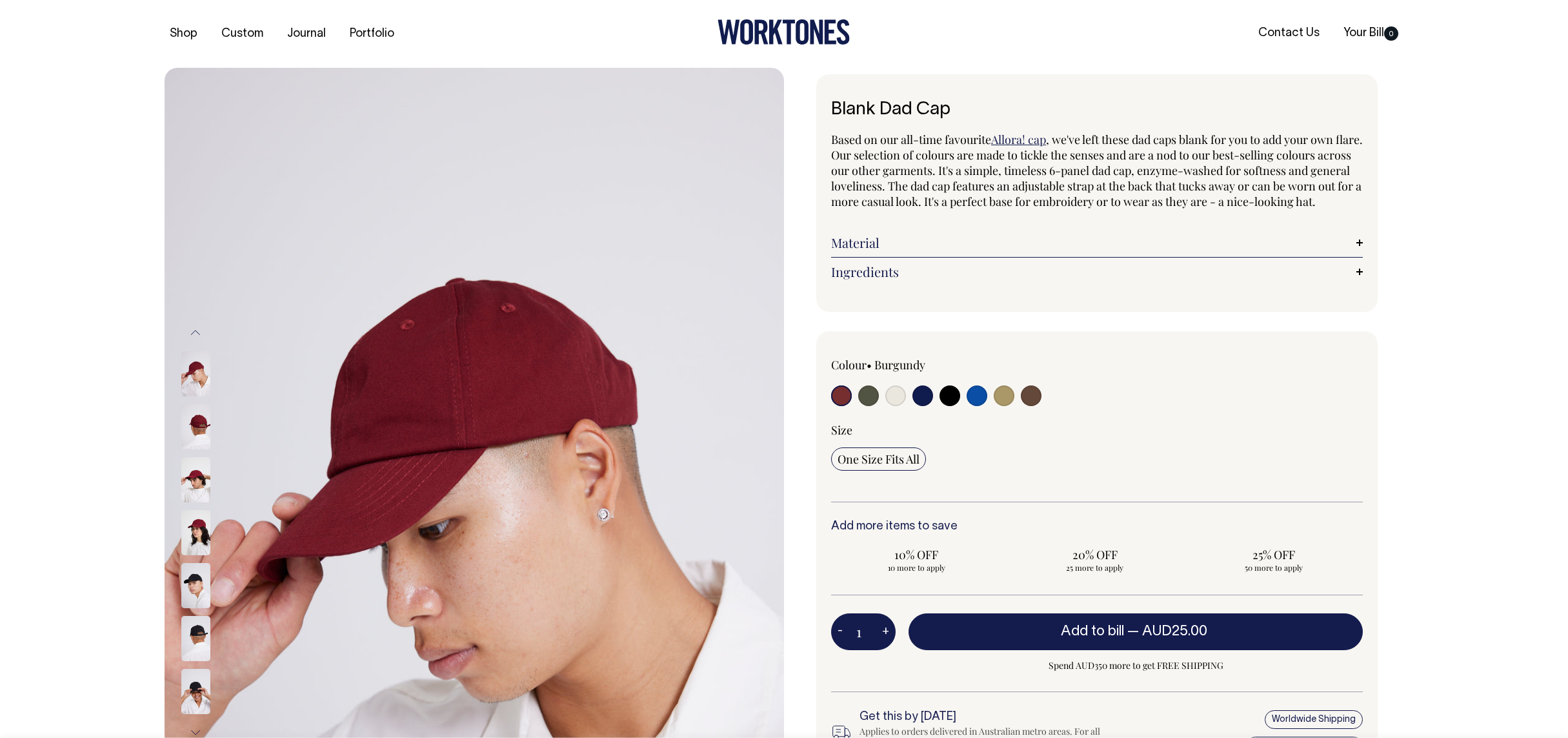
click at [954, 406] on input "radio" at bounding box center [950, 396] width 21 height 21
radio input "true"
select select "Black"
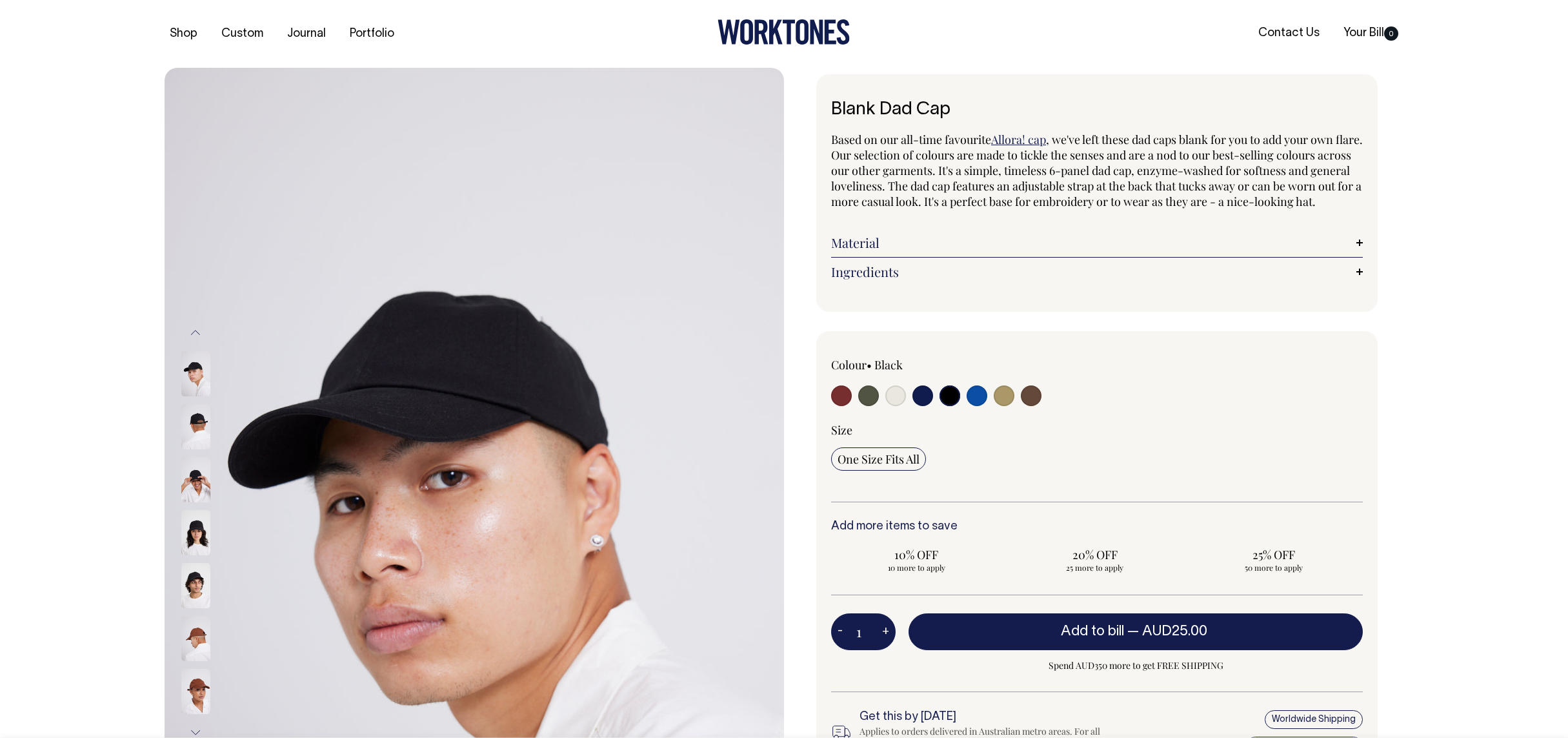
click at [980, 406] on input "radio" at bounding box center [977, 396] width 21 height 21
radio input "true"
select select "Worker Blue"
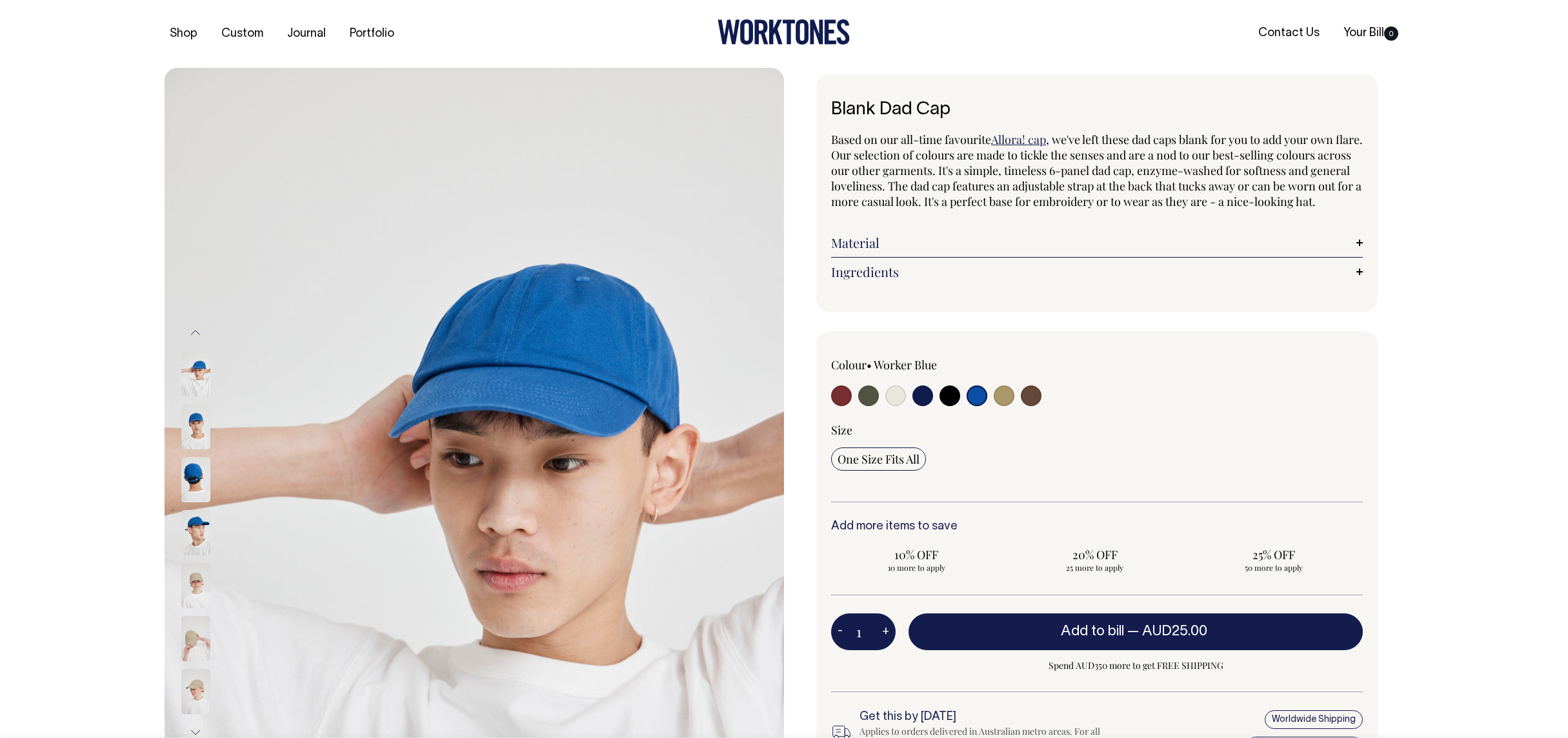
click at [919, 406] on input "radio" at bounding box center [923, 396] width 21 height 21
radio input "true"
select select "Dark Navy"
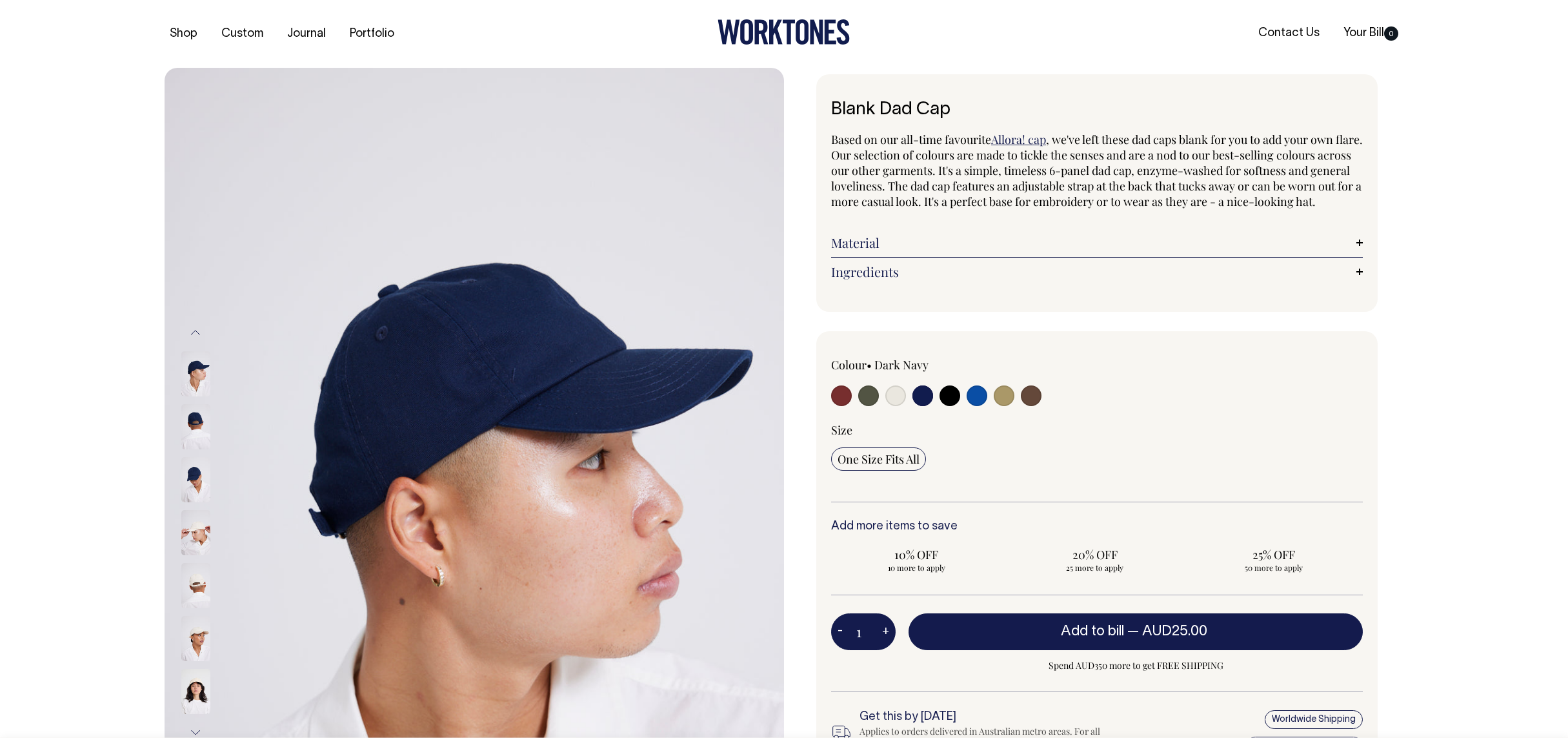
click at [207, 365] on img at bounding box center [195, 373] width 29 height 45
click at [195, 338] on button "Previous" at bounding box center [195, 332] width 19 height 29
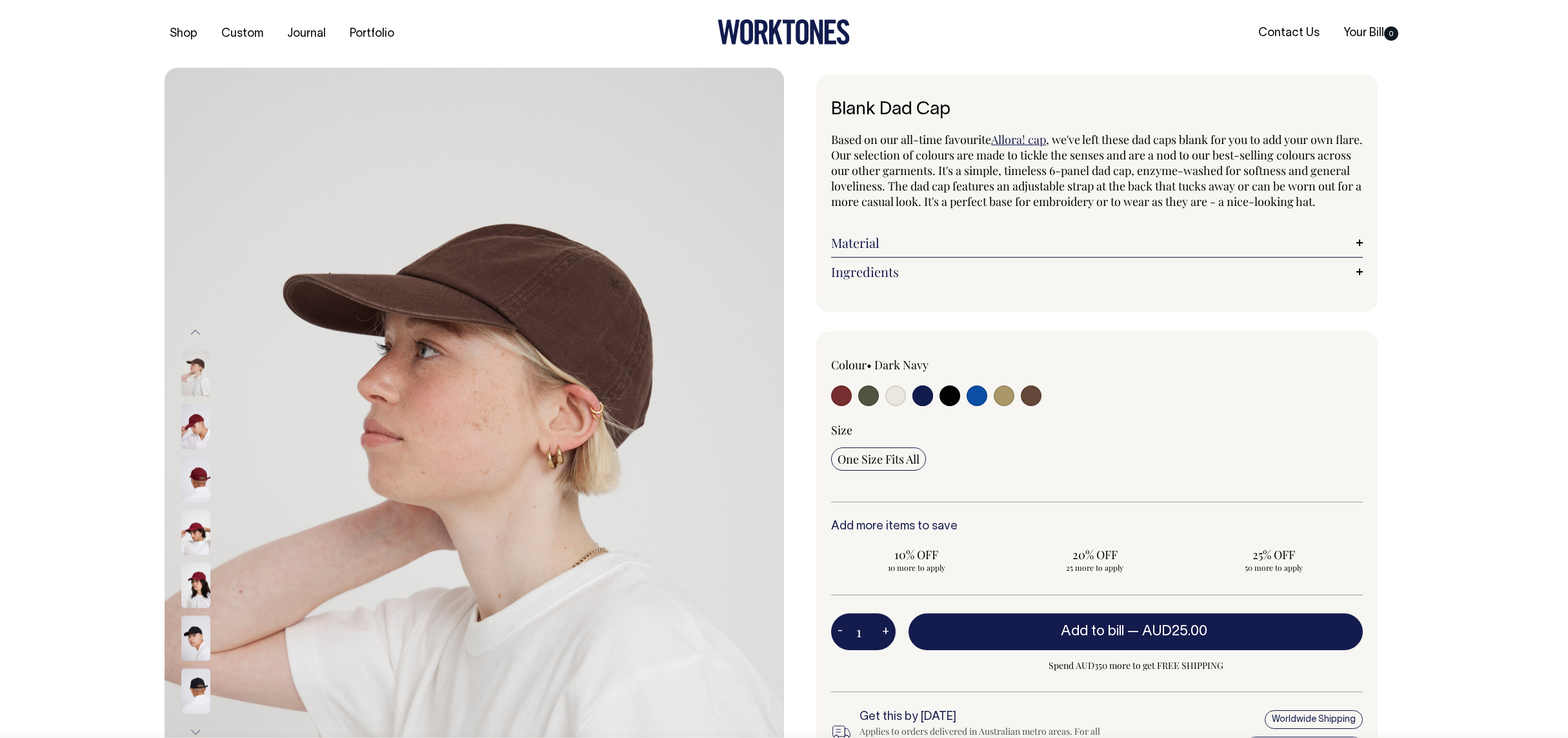
click at [955, 406] on input "radio" at bounding box center [950, 396] width 21 height 21
radio input "true"
select select "Black"
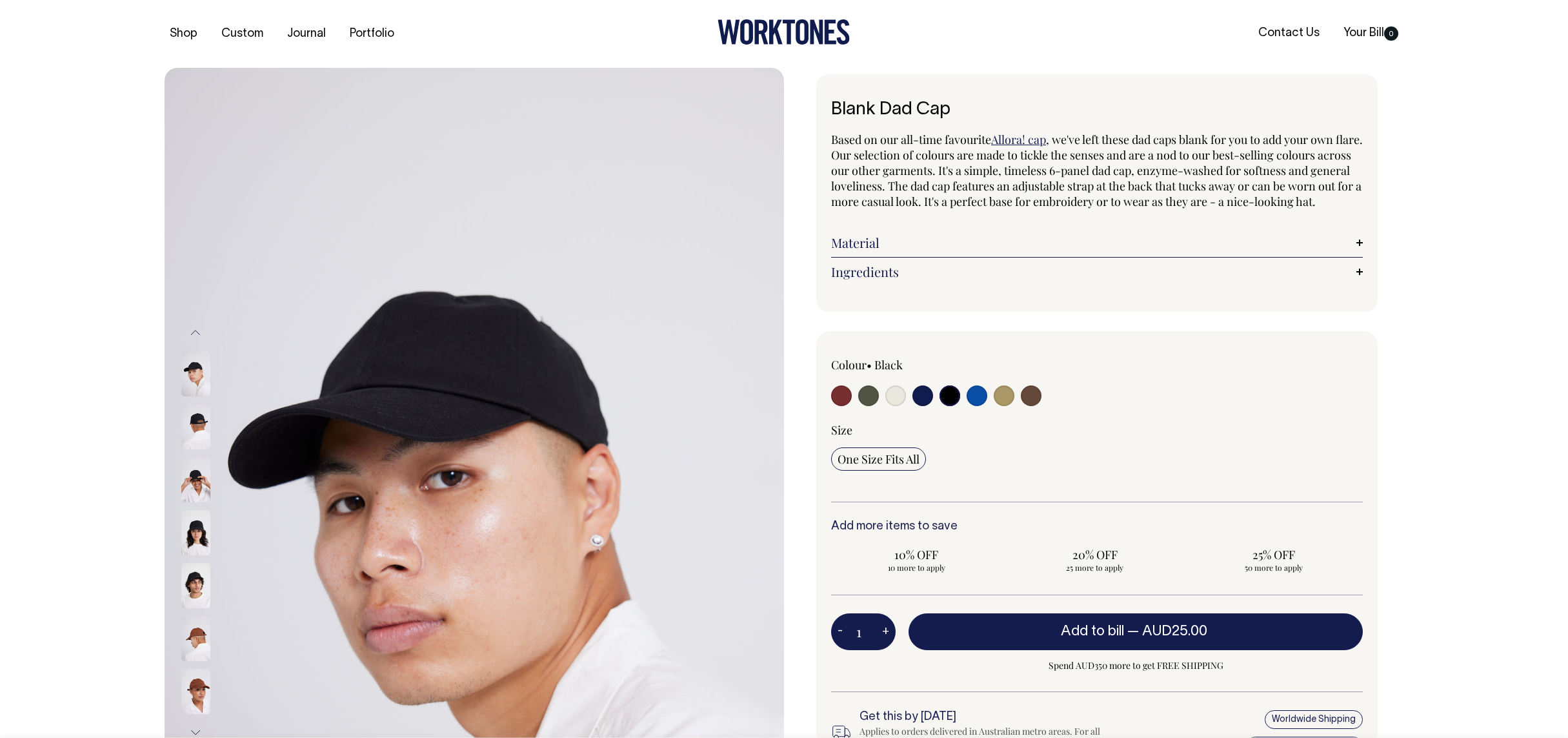
click at [927, 406] on input "radio" at bounding box center [923, 396] width 21 height 21
radio input "true"
select select "Dark Navy"
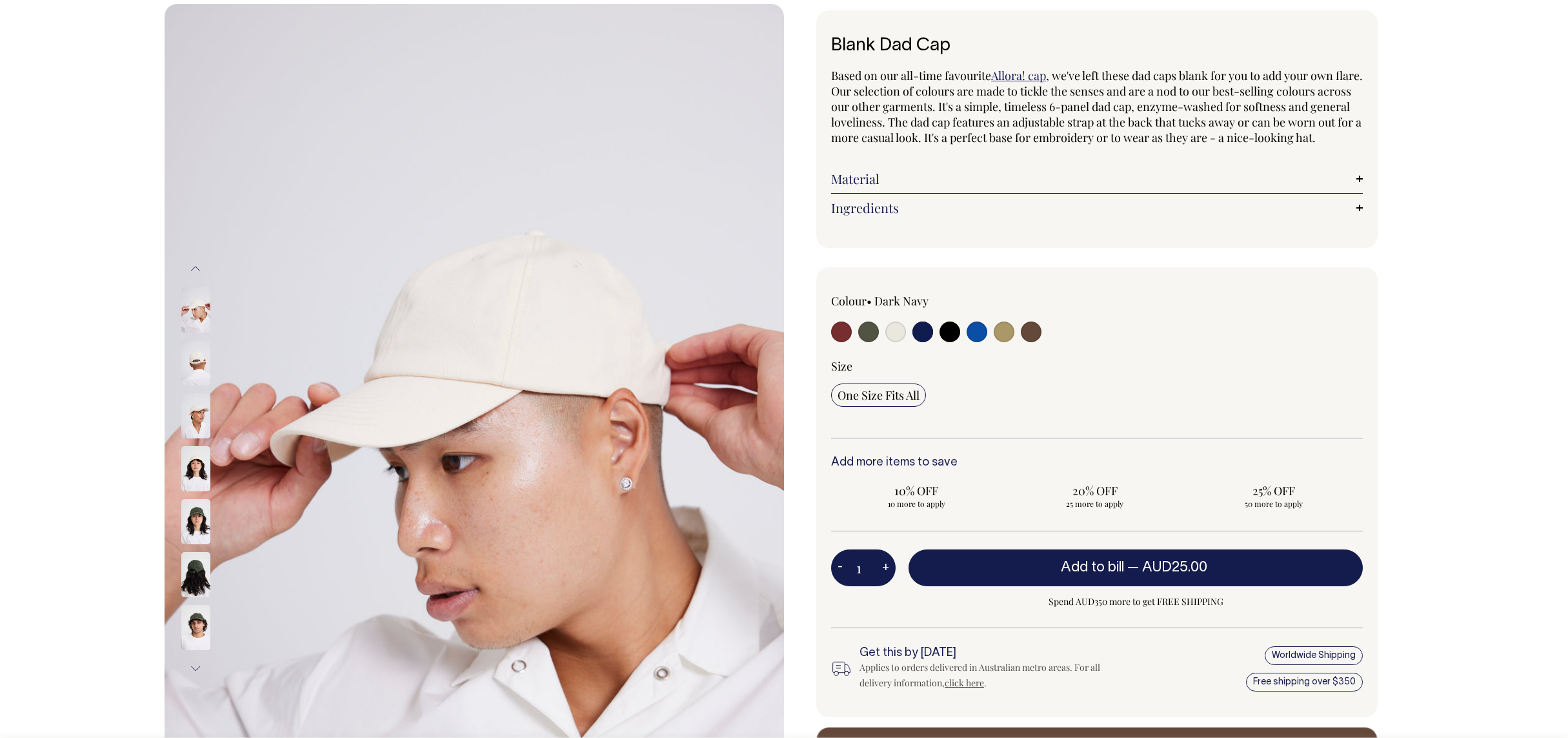
scroll to position [64, 0]
click at [1361, 186] on link "Material" at bounding box center [1096, 177] width 532 height 16
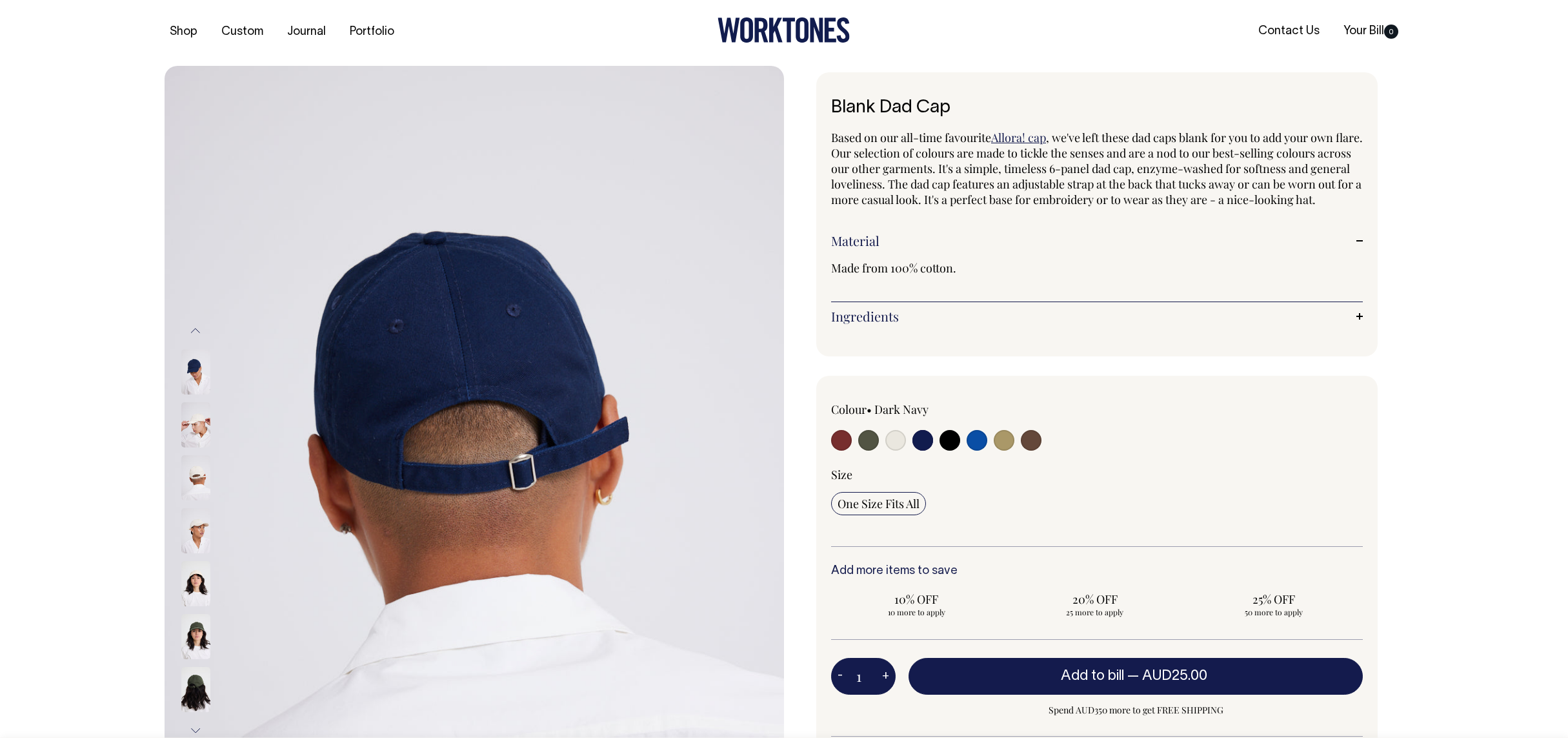
scroll to position [0, 0]
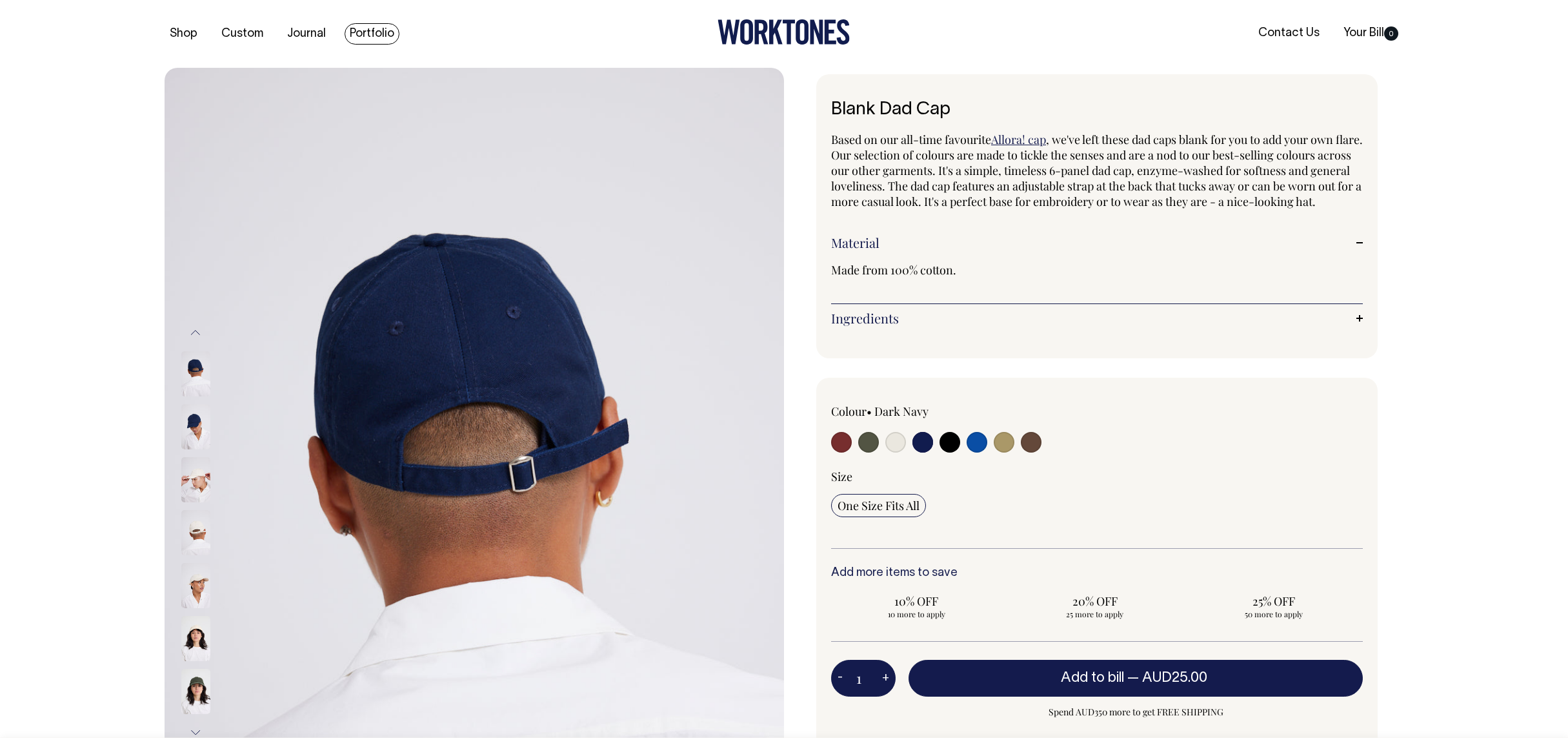
click at [379, 33] on link "Portfolio" at bounding box center [372, 33] width 55 height 21
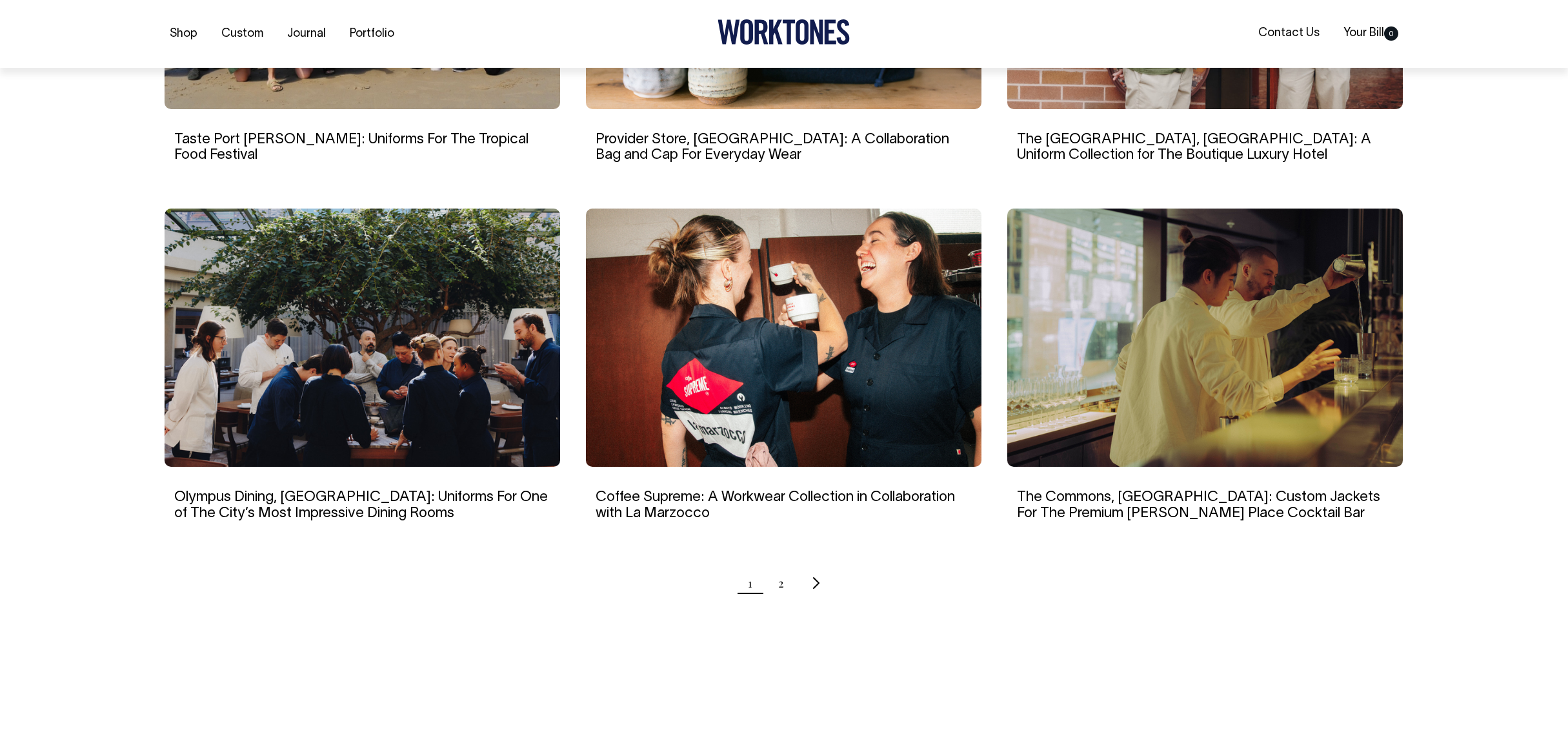
scroll to position [1055, 0]
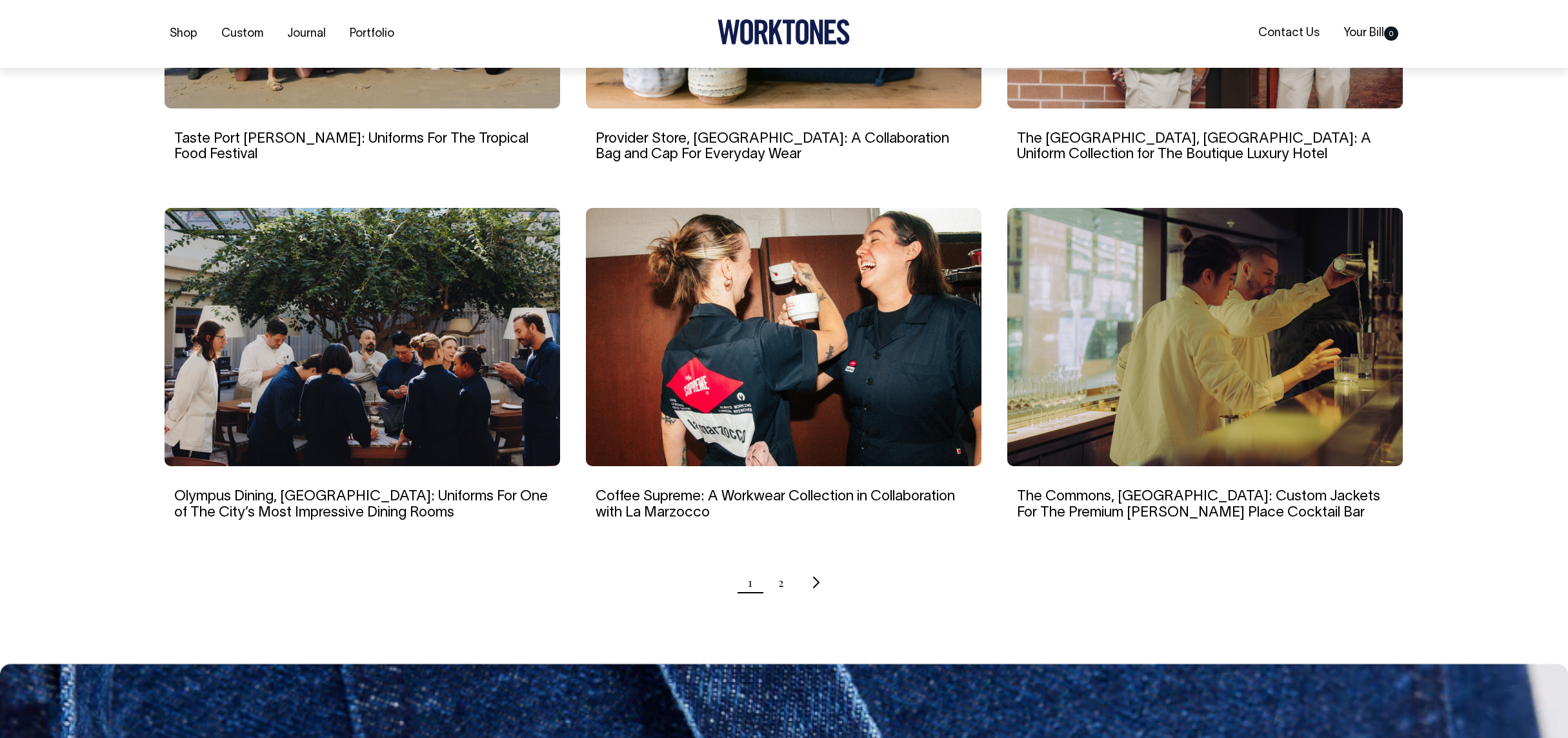
click at [799, 336] on img at bounding box center [784, 336] width 396 height 258
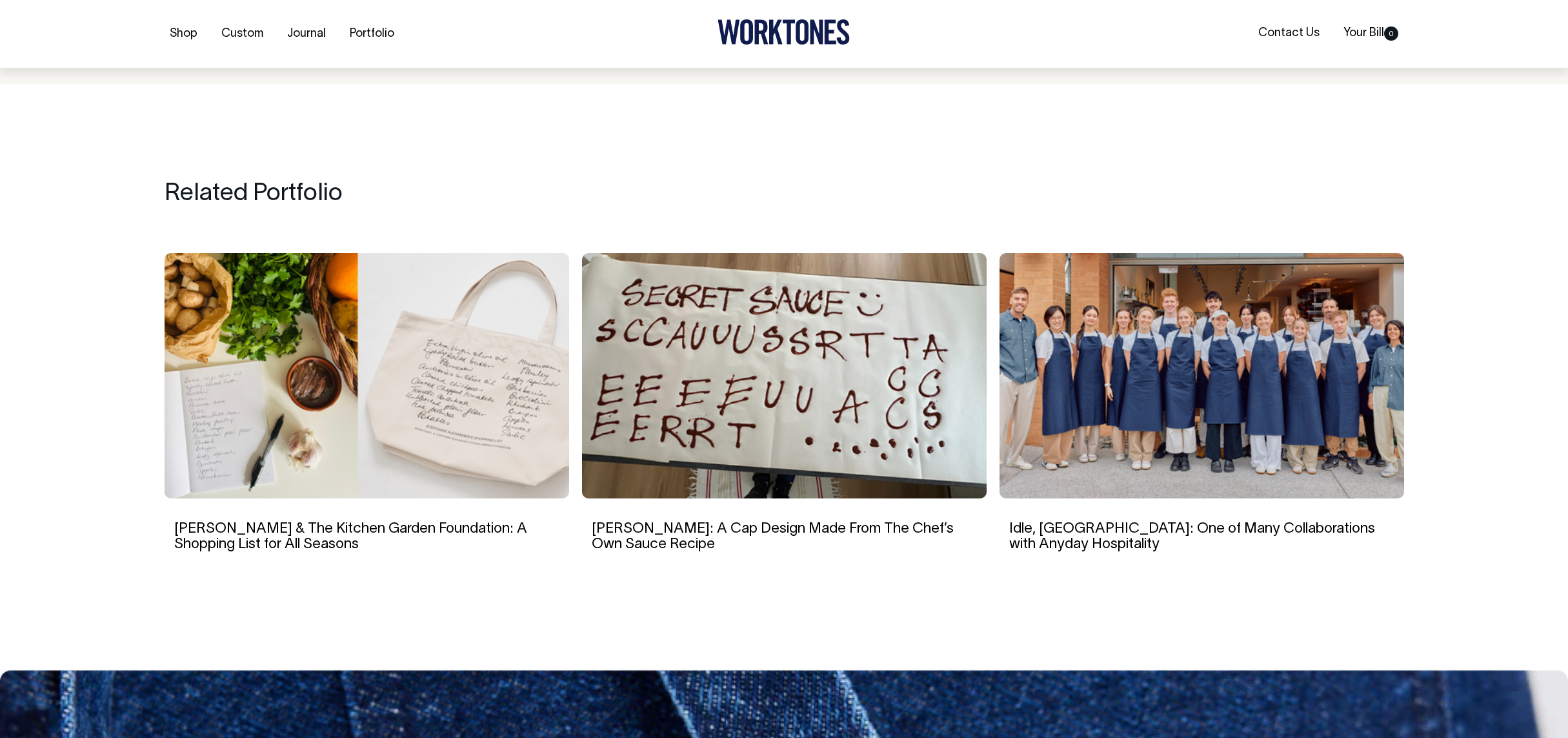
scroll to position [7028, 0]
